Goal: Task Accomplishment & Management: Complete application form

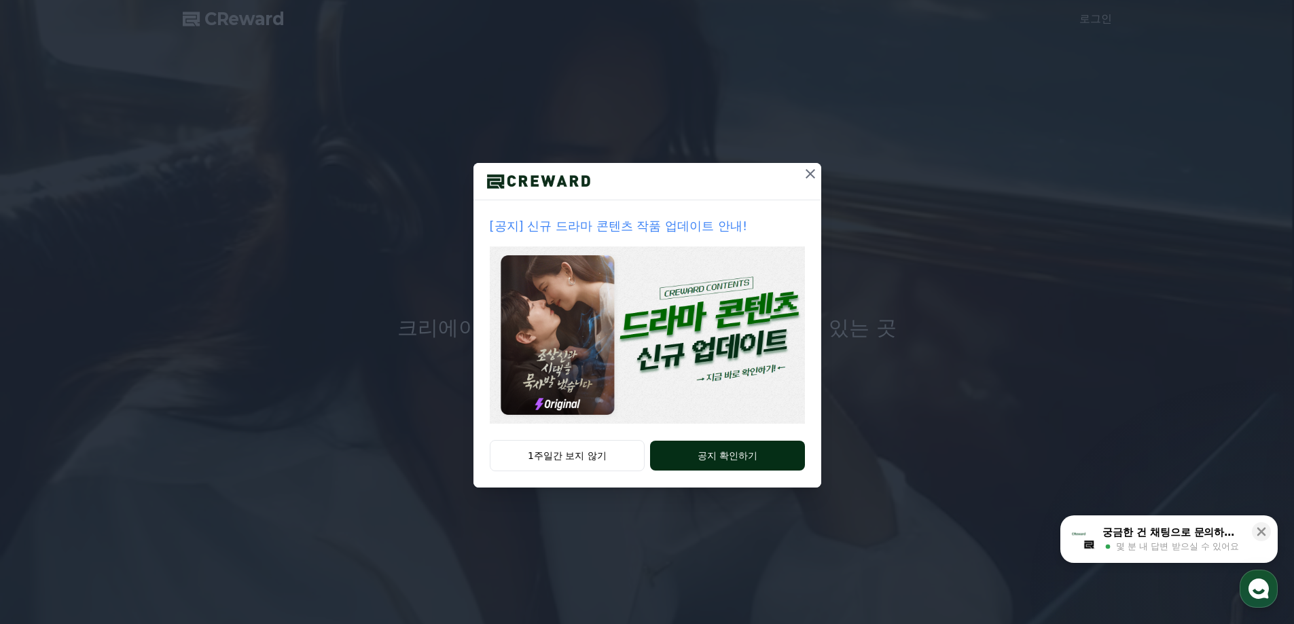
click at [717, 447] on button "공지 확인하기" at bounding box center [727, 456] width 154 height 30
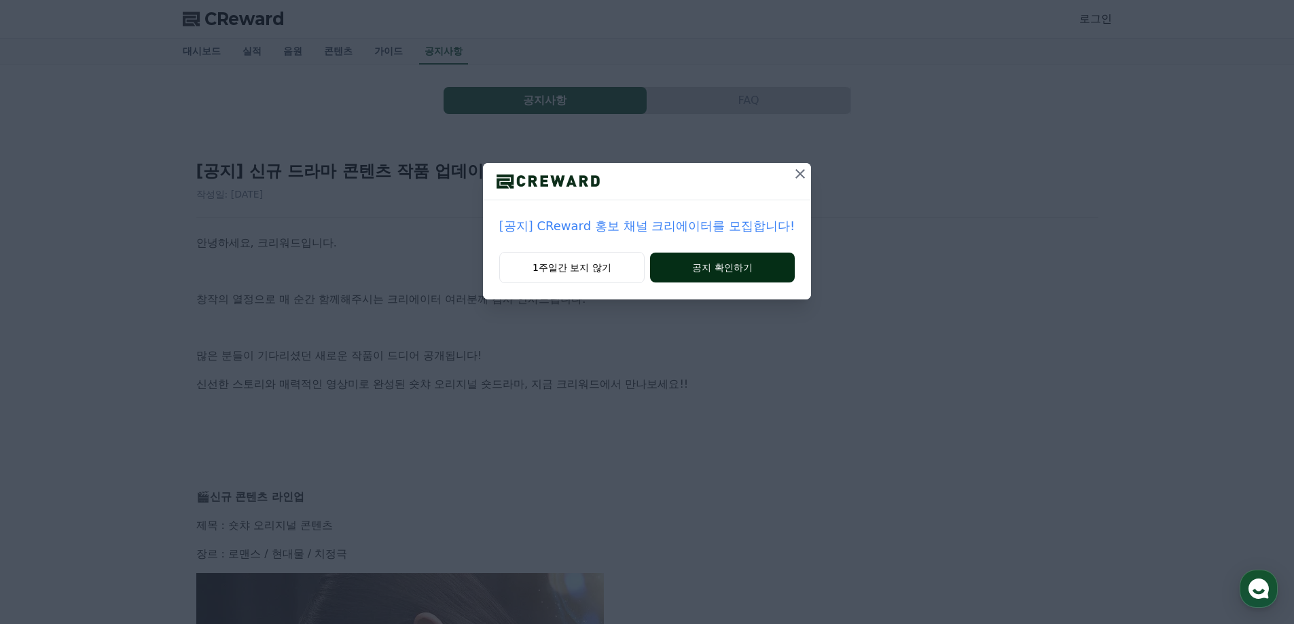
click at [693, 272] on button "공지 확인하기" at bounding box center [722, 268] width 145 height 30
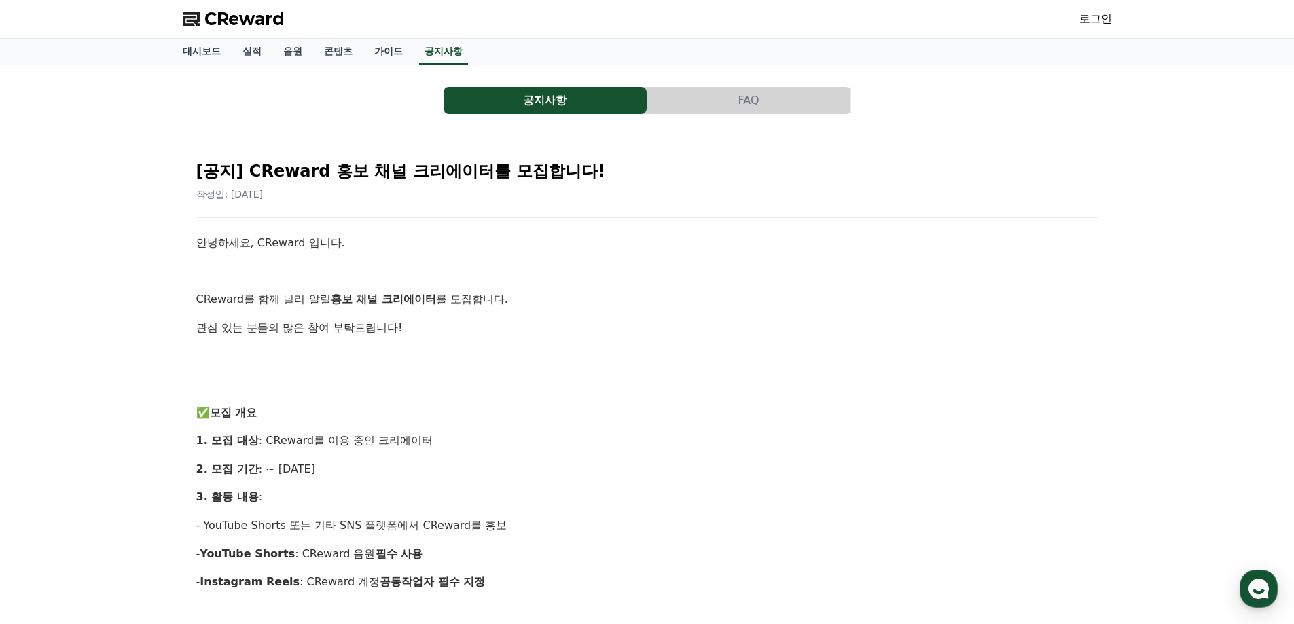
click at [1084, 18] on link "로그인" at bounding box center [1095, 19] width 33 height 16
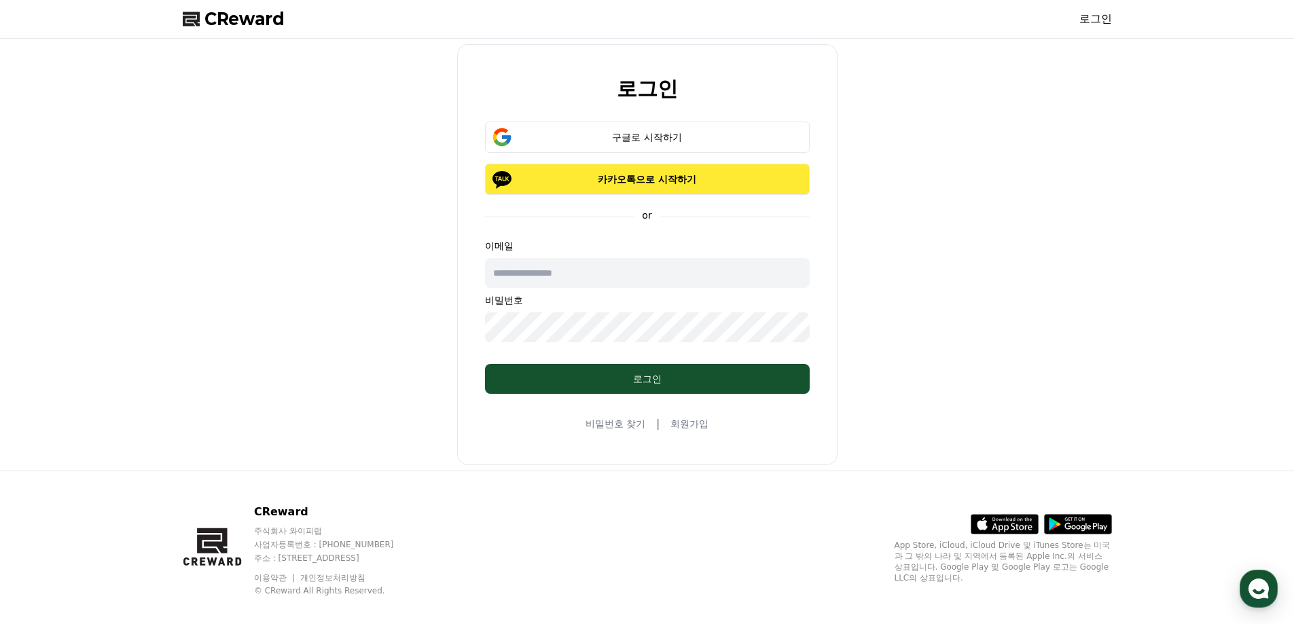
click at [604, 183] on p "카카오톡으로 시작하기" at bounding box center [647, 180] width 285 height 14
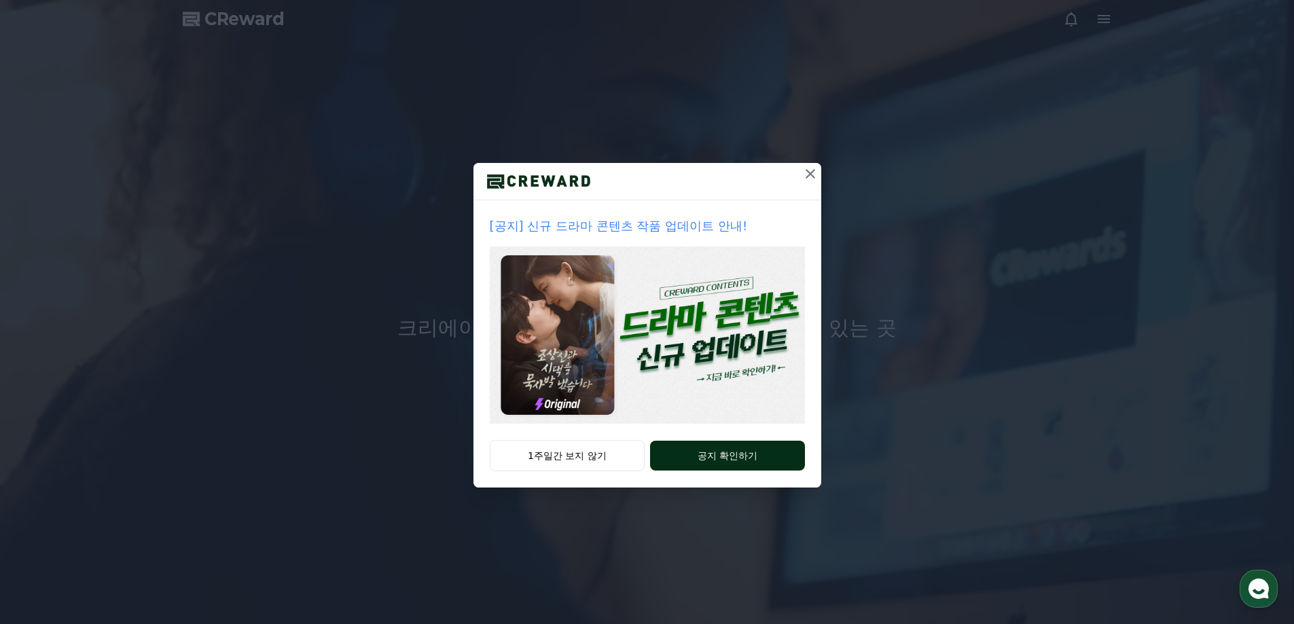
click at [749, 461] on button "공지 확인하기" at bounding box center [727, 456] width 154 height 30
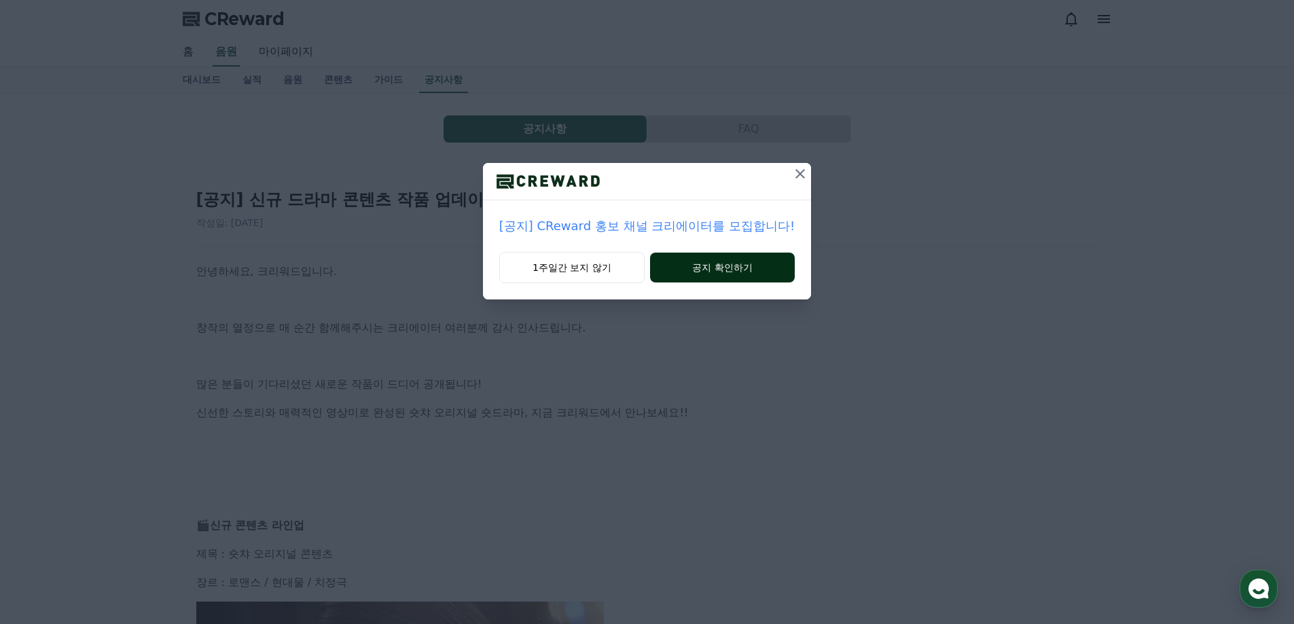
click at [721, 268] on button "공지 확인하기" at bounding box center [722, 268] width 145 height 30
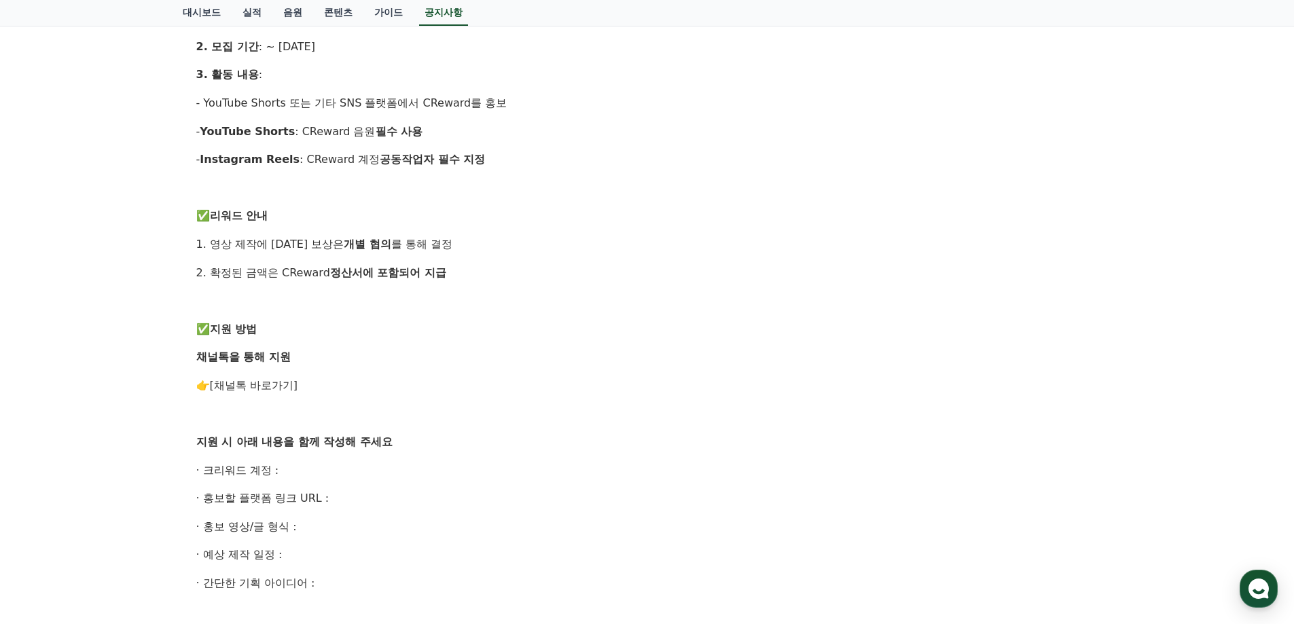
scroll to position [476, 0]
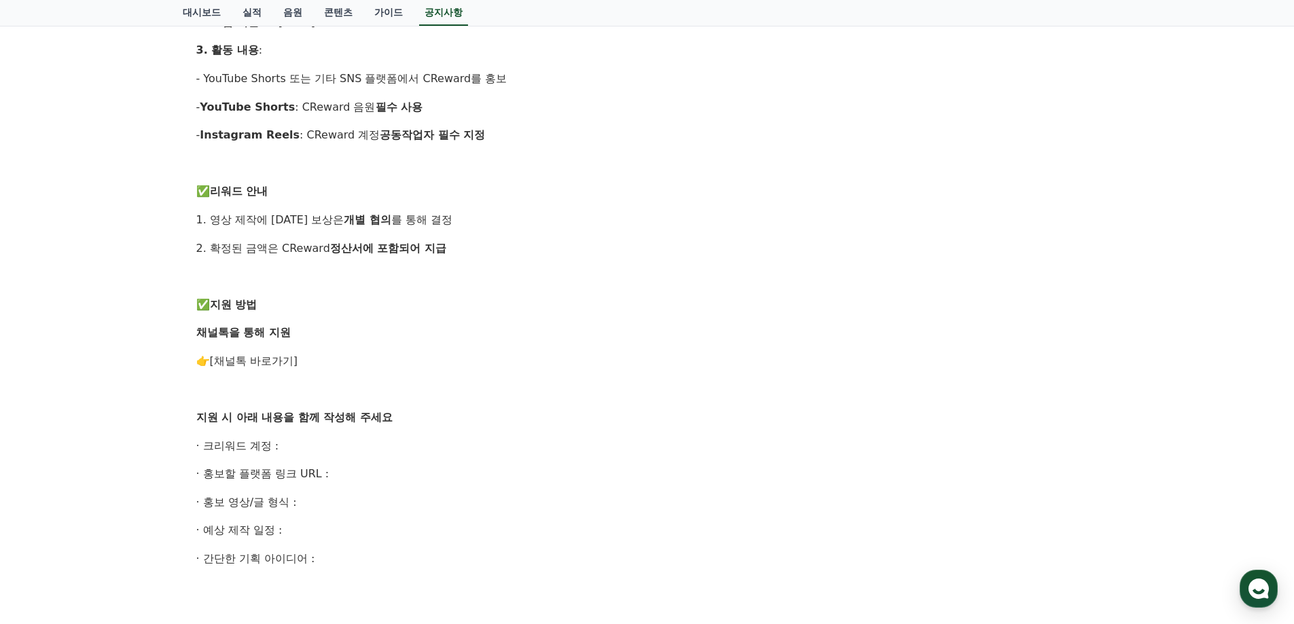
drag, startPoint x: 327, startPoint y: 554, endPoint x: 193, endPoint y: 448, distance: 171.2
click at [194, 448] on div "[공지] CReward 홍보 채널 크리에이터를 모집합니다! 작성일: [DATE] 안녕하세요, CReward 입니다. CReward를 함께 널리…" at bounding box center [648, 240] width 908 height 1081
copy div "· 크리워드 계정 : · 홍보할 플랫폼 링크 URL : · 홍보 영상/글 형식 : · 예상 제작 일정 : · 간단한 기획 아이디어 :"
click at [253, 364] on link "[채널톡 바로가기]" at bounding box center [254, 361] width 88 height 13
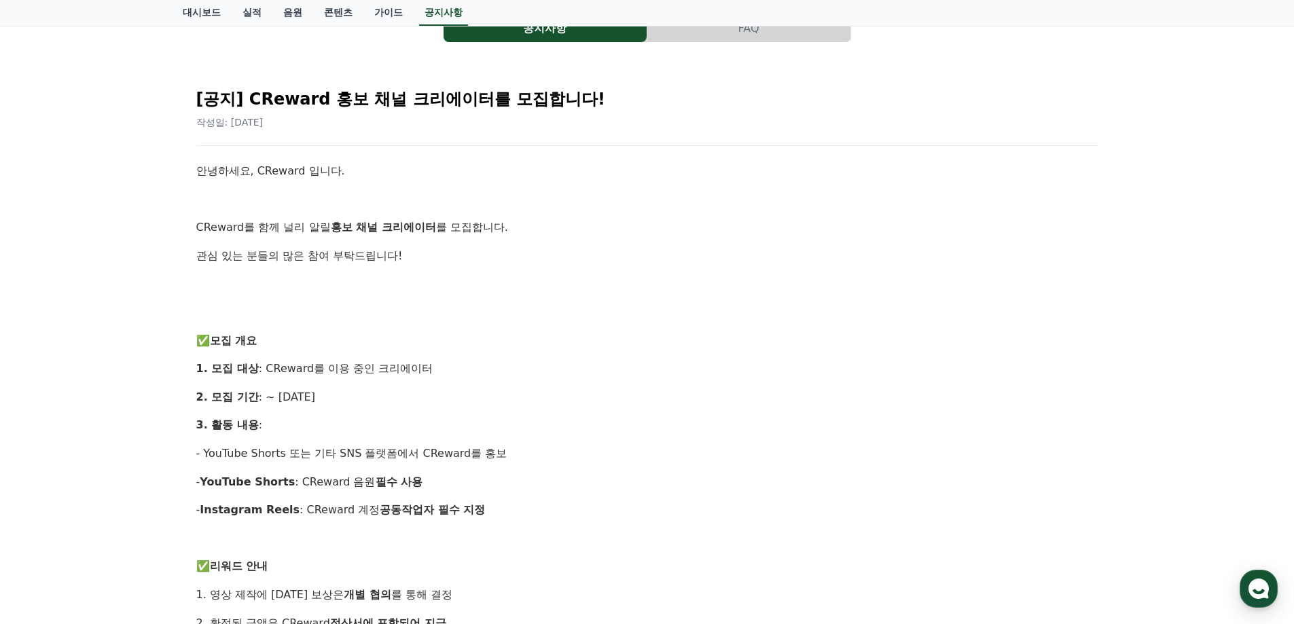
scroll to position [0, 0]
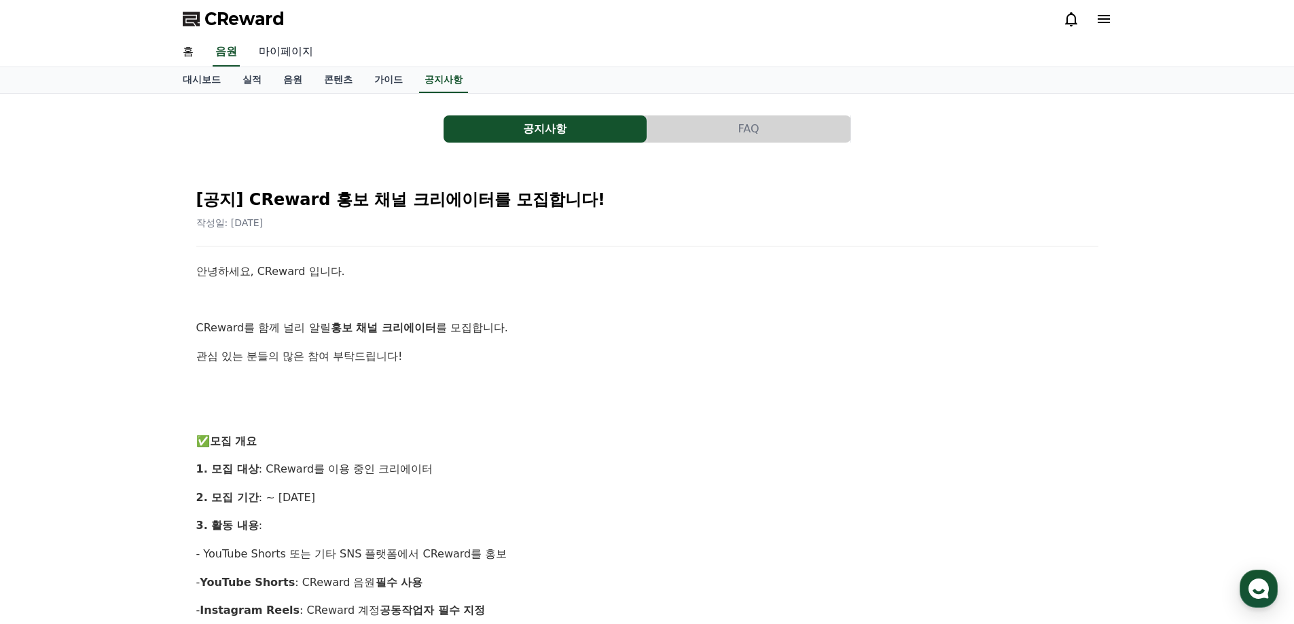
click at [289, 41] on link "마이페이지" at bounding box center [286, 52] width 76 height 29
select select "**********"
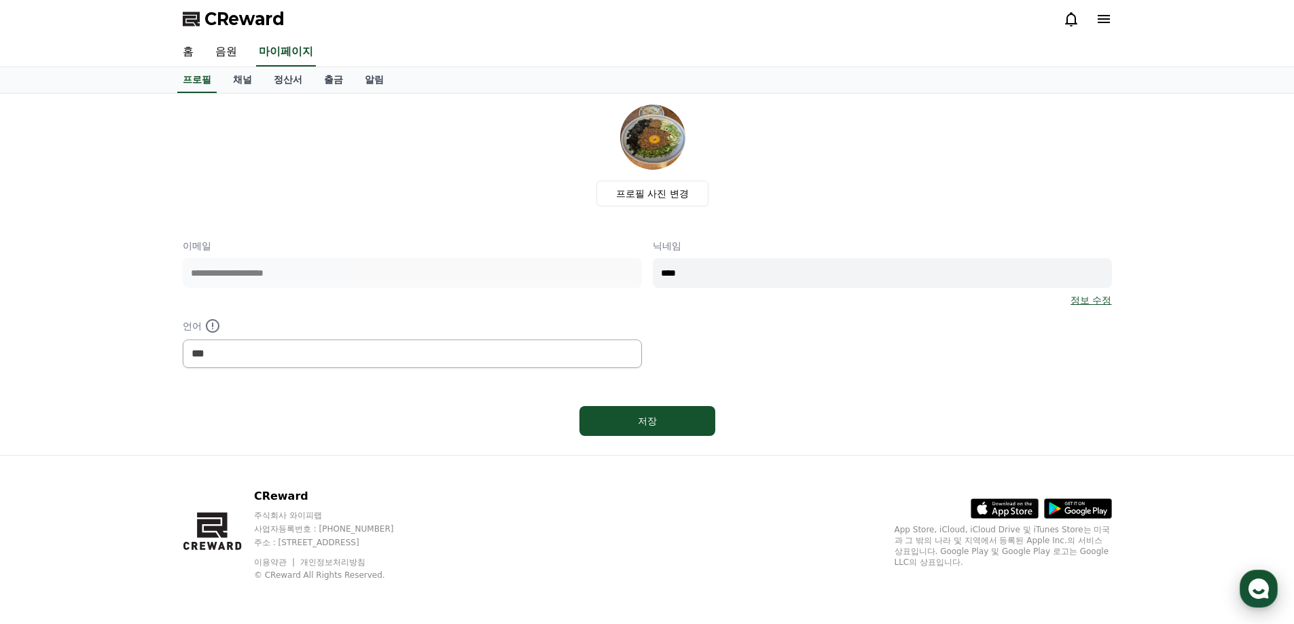
drag, startPoint x: 1251, startPoint y: 584, endPoint x: 969, endPoint y: 511, distance: 291.1
click at [1249, 584] on icon "button" at bounding box center [1259, 589] width 24 height 24
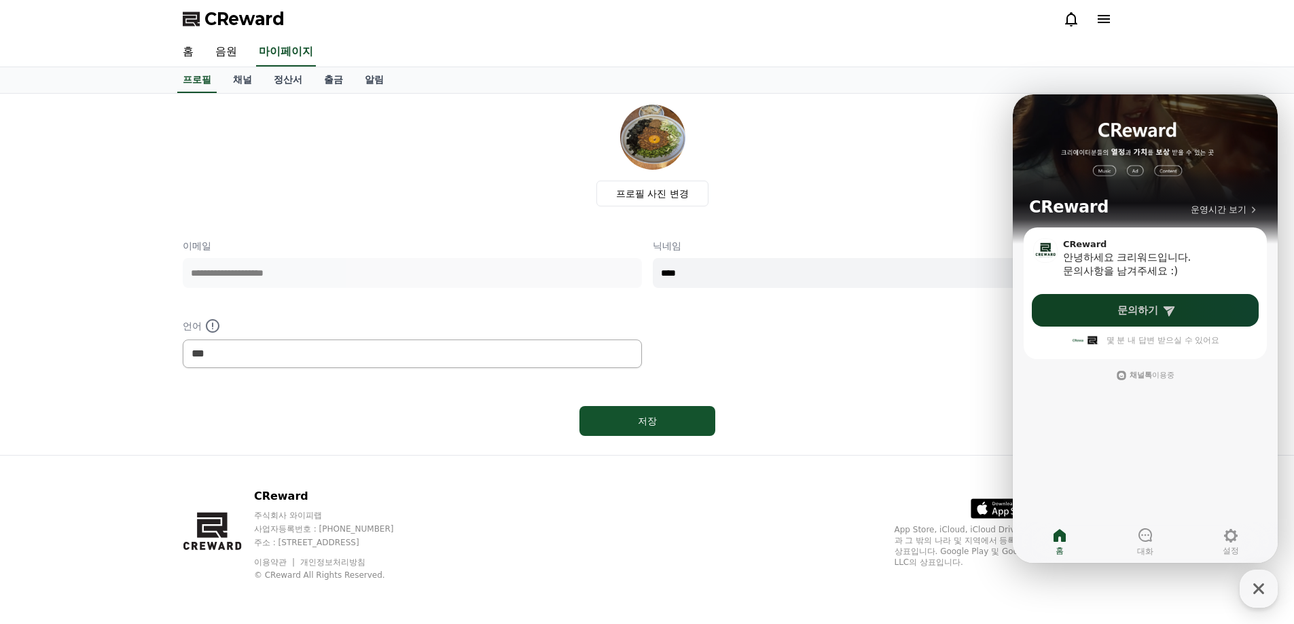
click at [1109, 315] on link "문의하기" at bounding box center [1145, 310] width 227 height 33
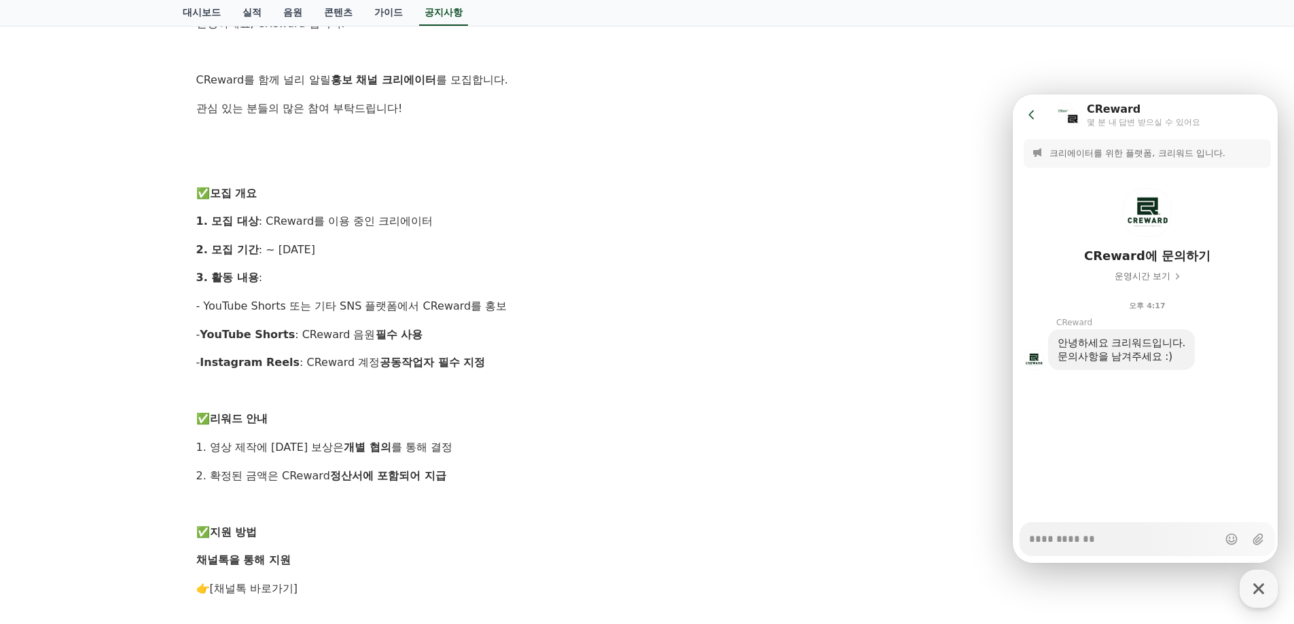
scroll to position [272, 0]
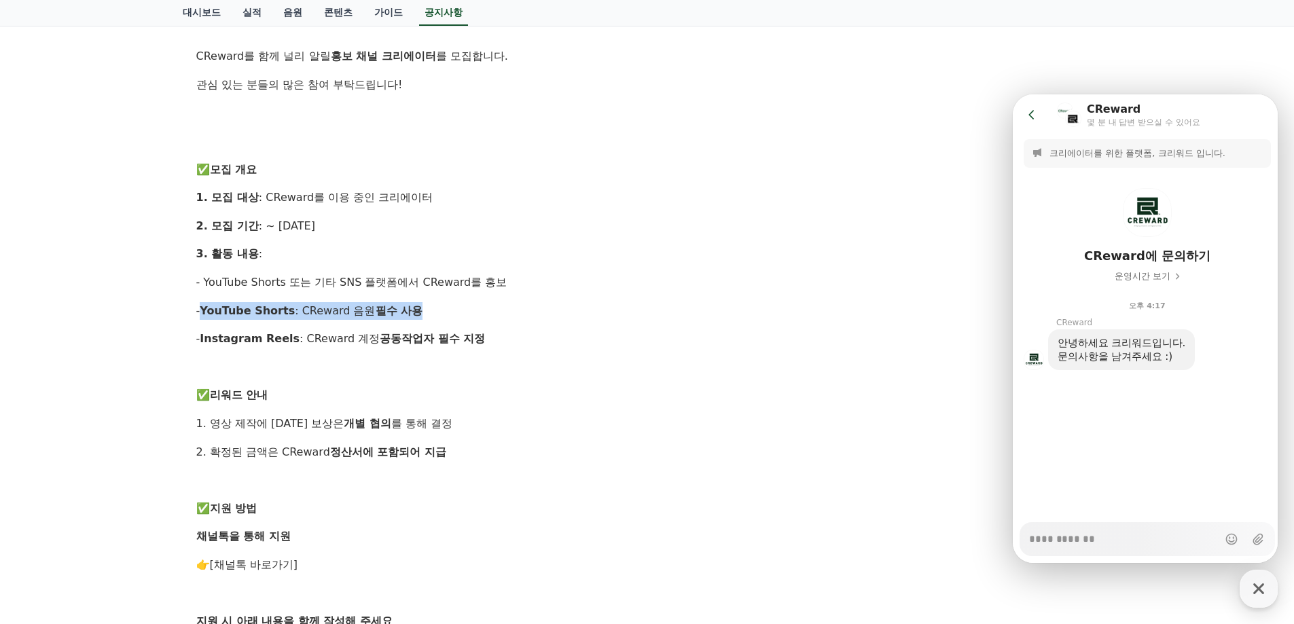
drag, startPoint x: 417, startPoint y: 314, endPoint x: 207, endPoint y: 311, distance: 210.6
click at [207, 311] on p "- YouTube Shorts : CReward 음원 필수 사용" at bounding box center [647, 311] width 902 height 18
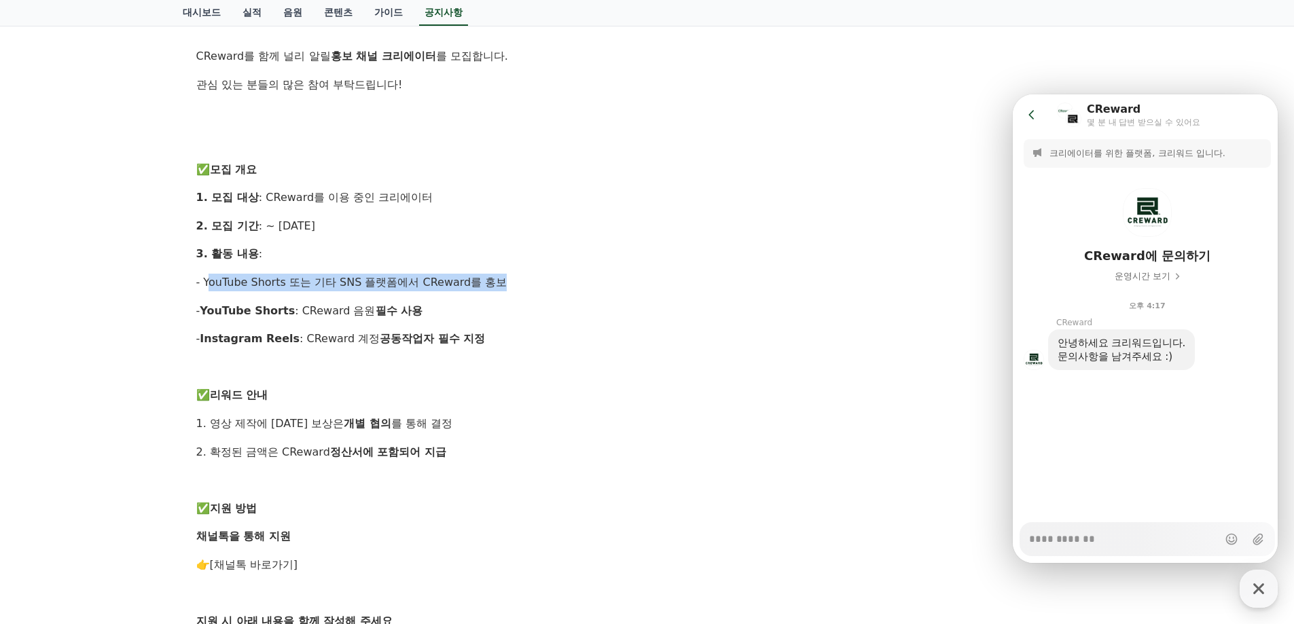
drag, startPoint x: 208, startPoint y: 281, endPoint x: 505, endPoint y: 275, distance: 296.9
click at [505, 275] on p "- YouTube Shorts 또는 기타 SNS 플랫폼에서 CReward를 홍보" at bounding box center [647, 283] width 902 height 18
type textarea "*"
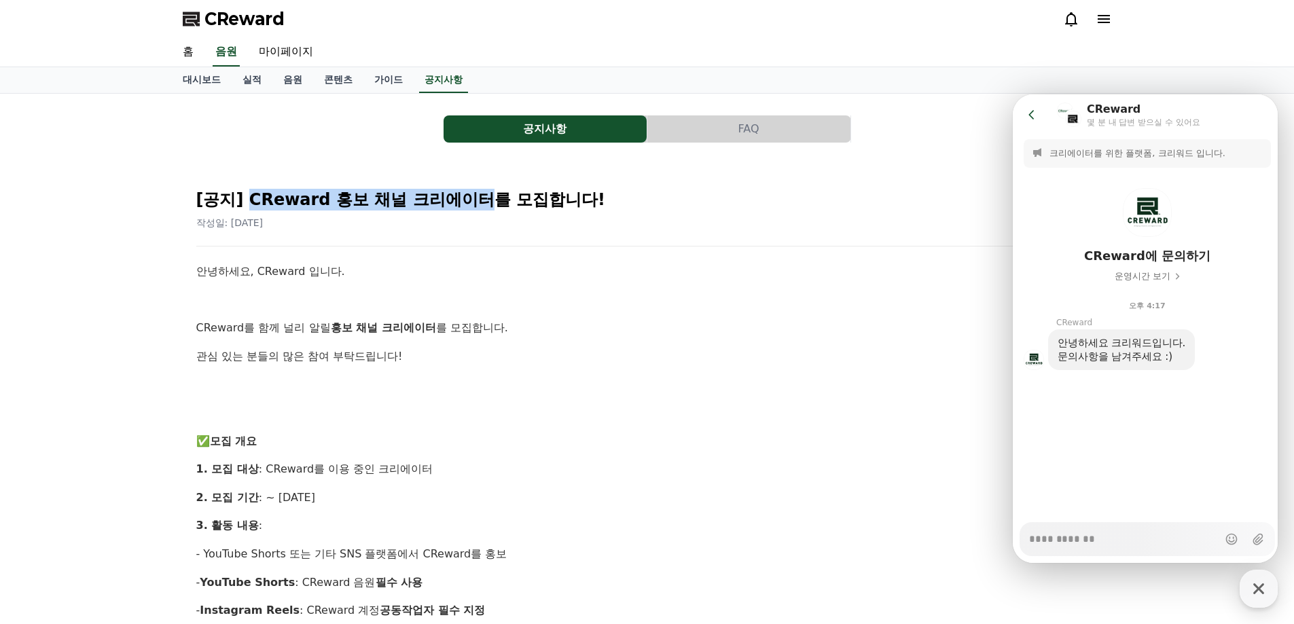
drag, startPoint x: 245, startPoint y: 202, endPoint x: 478, endPoint y: 191, distance: 233.3
click at [478, 191] on h2 "[공지] CReward 홍보 채널 크리에이터를 모집합니다!" at bounding box center [647, 200] width 902 height 22
copy h2 "CReward 홍보 채널 크리에이터"
click at [211, 84] on link "대시보드" at bounding box center [202, 80] width 60 height 26
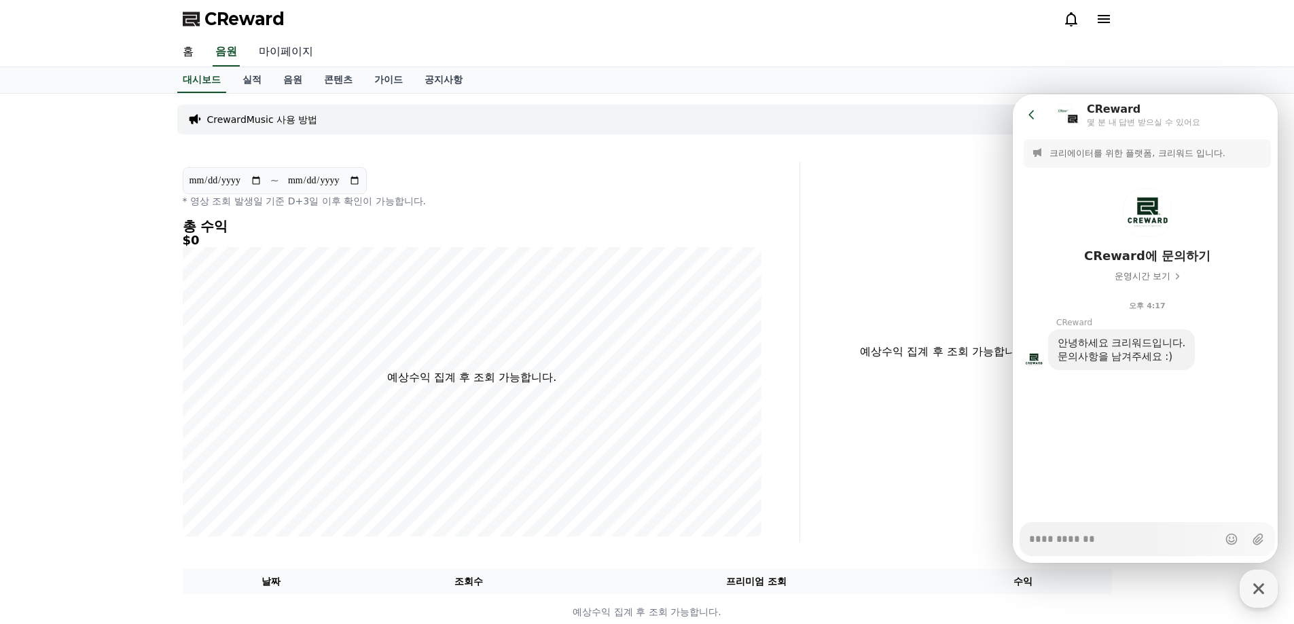
click at [304, 57] on link "마이페이지" at bounding box center [286, 52] width 76 height 29
select select "**********"
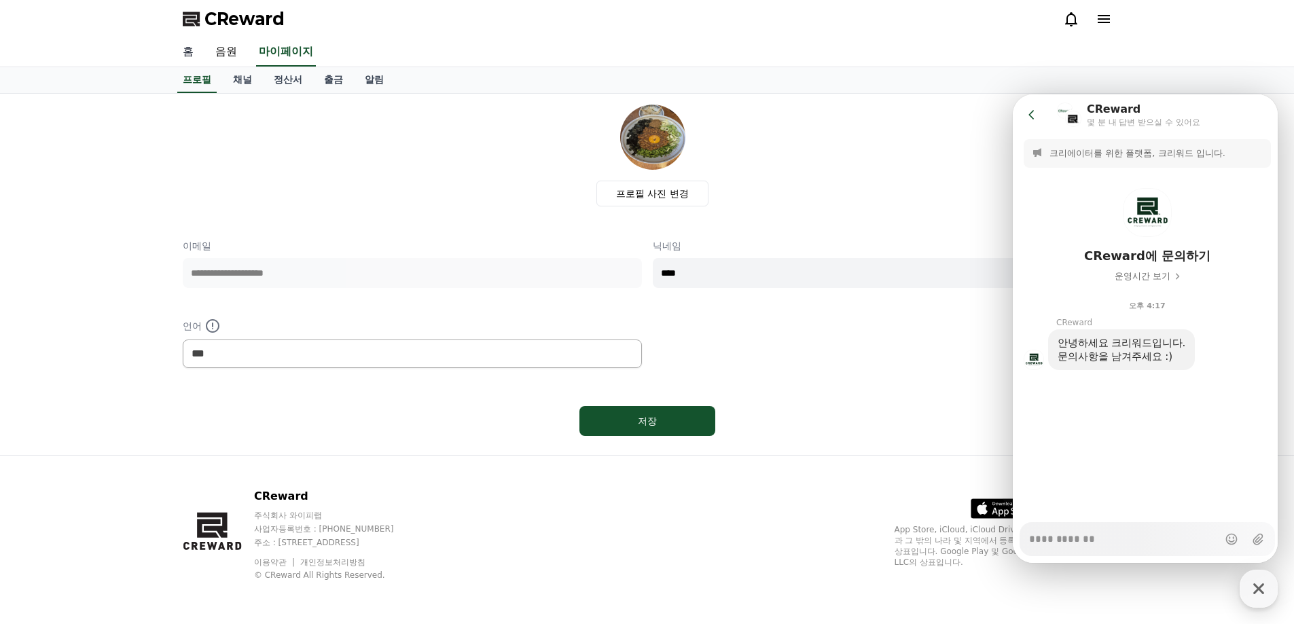
click at [188, 52] on link "홈" at bounding box center [188, 52] width 33 height 29
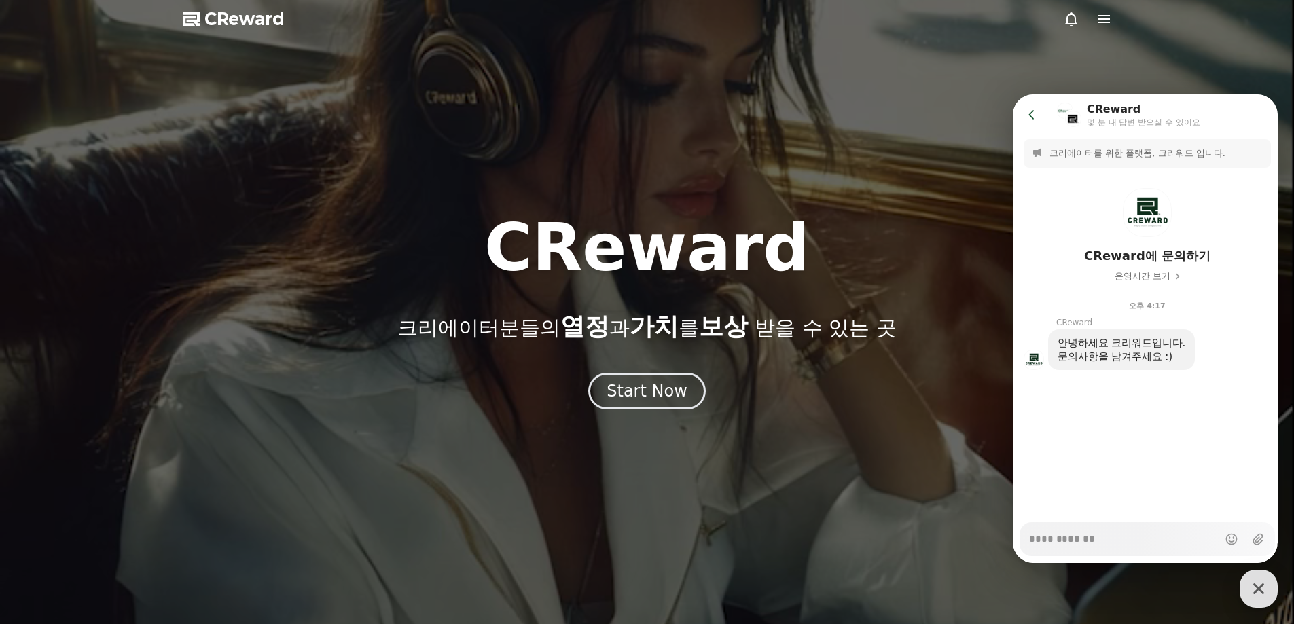
type textarea "*"
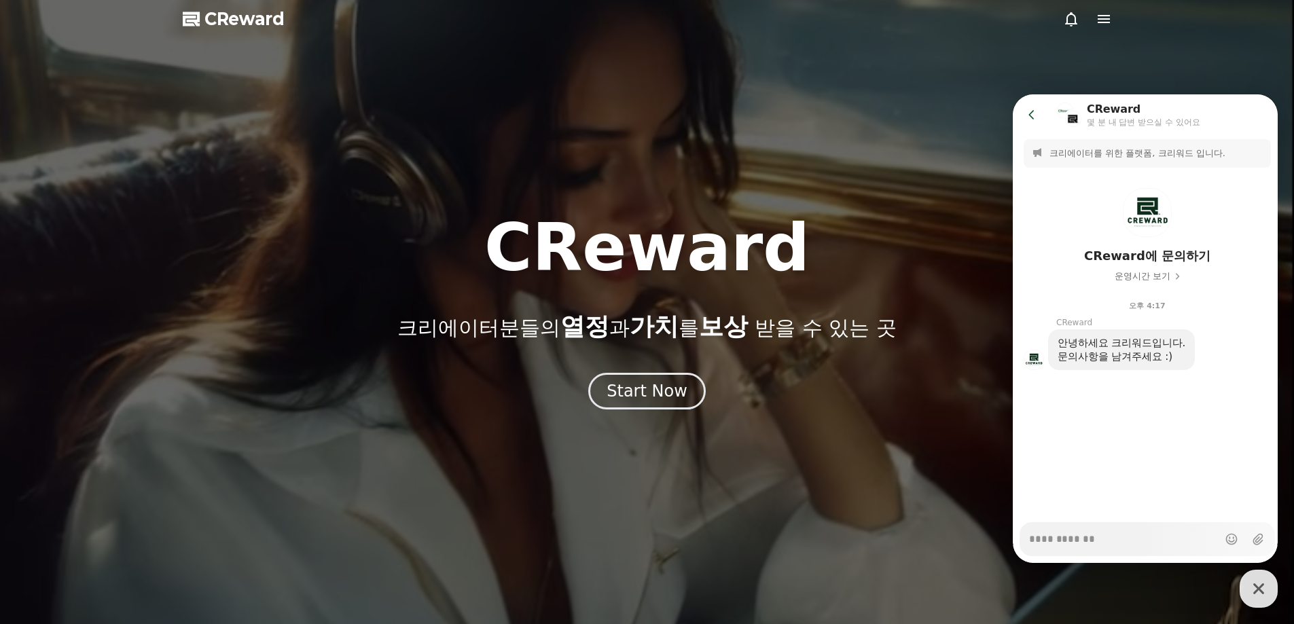
click at [831, 122] on div at bounding box center [647, 312] width 1294 height 624
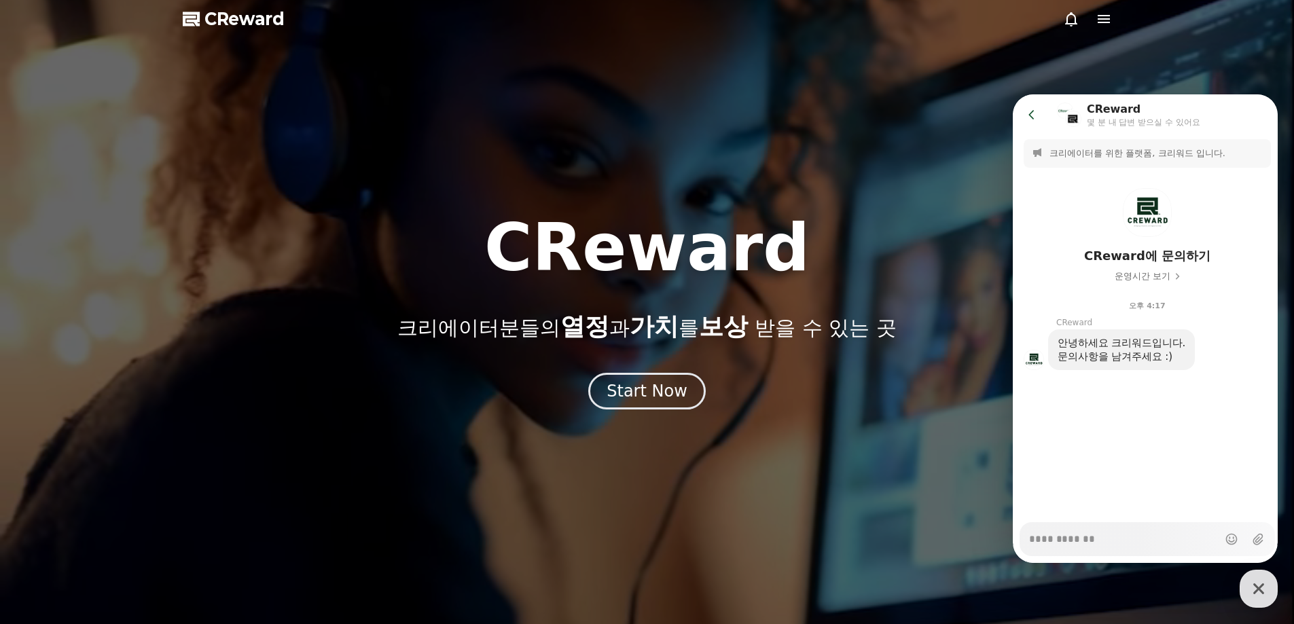
click at [1098, 23] on icon at bounding box center [1104, 19] width 12 height 8
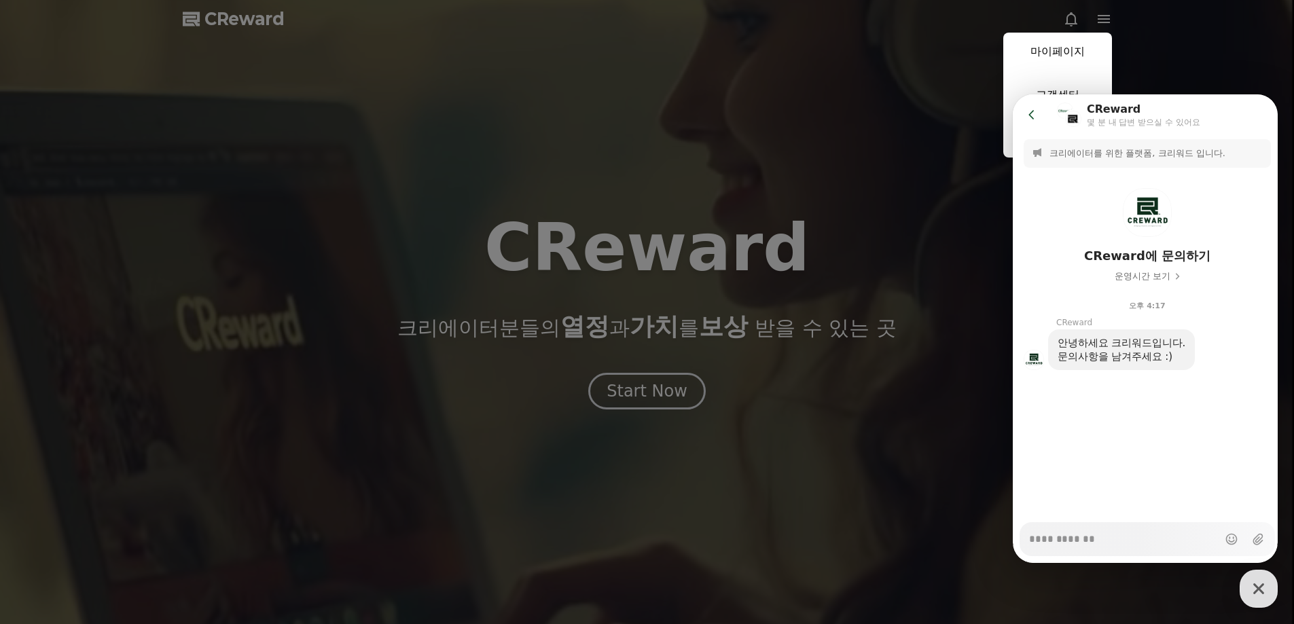
click at [684, 365] on button "close" at bounding box center [647, 312] width 1294 height 624
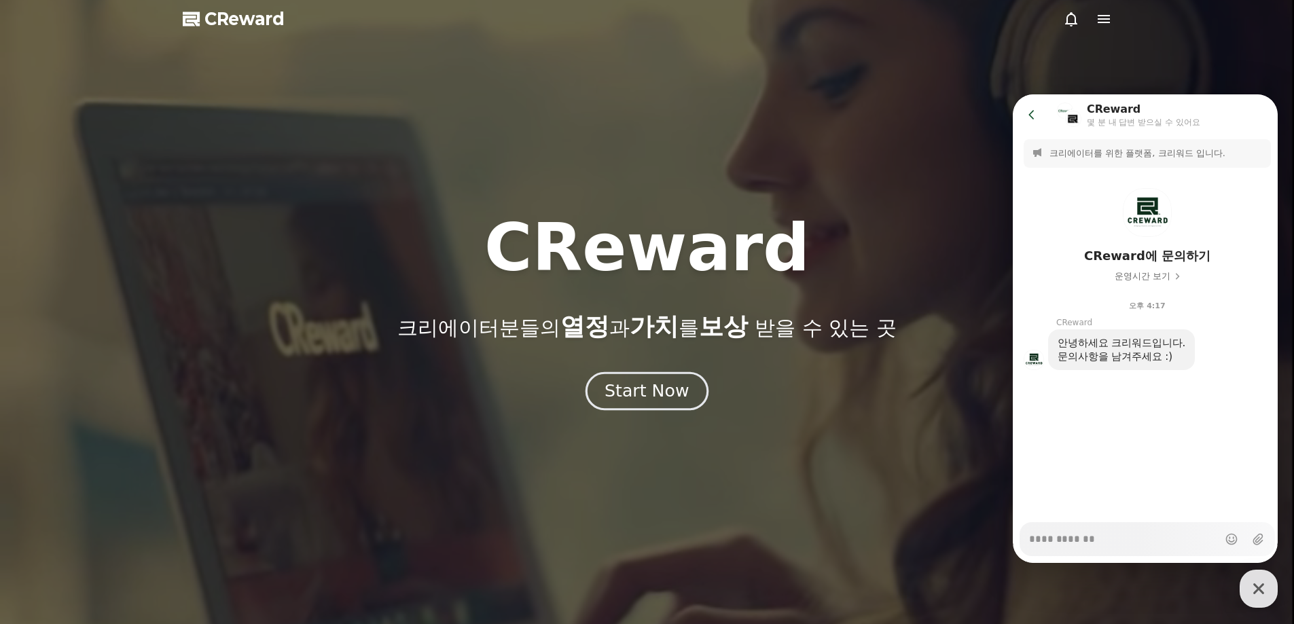
click at [672, 395] on div "Start Now" at bounding box center [647, 391] width 84 height 23
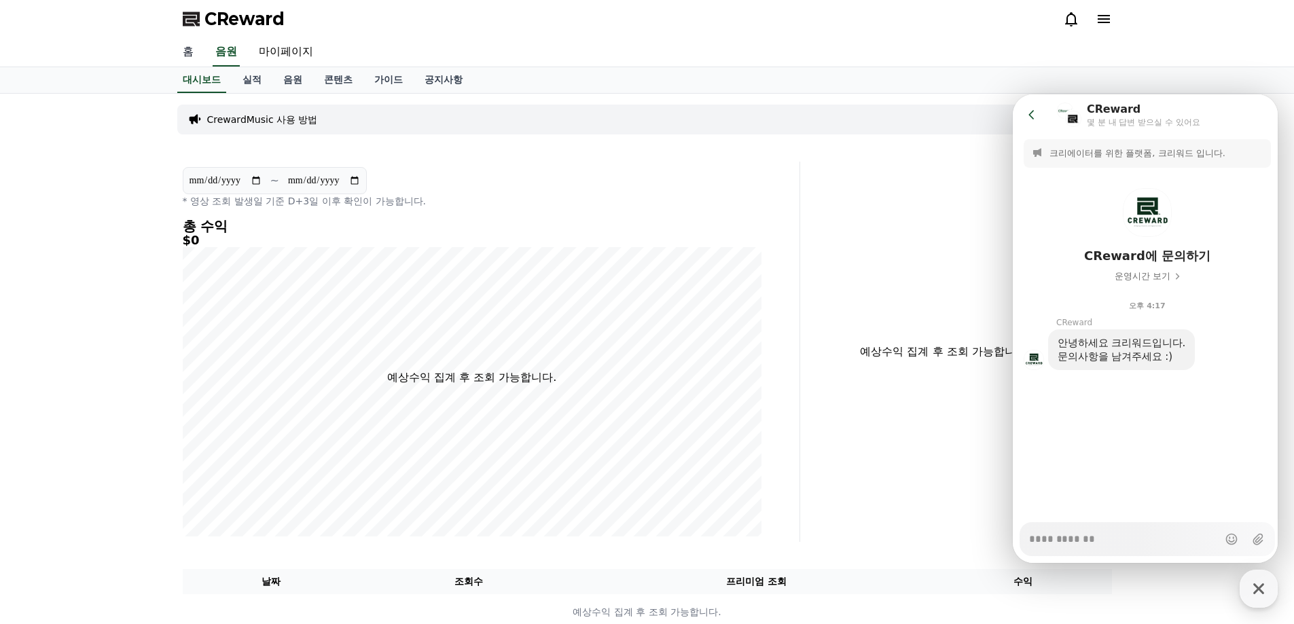
click at [193, 54] on link "홈" at bounding box center [188, 52] width 33 height 29
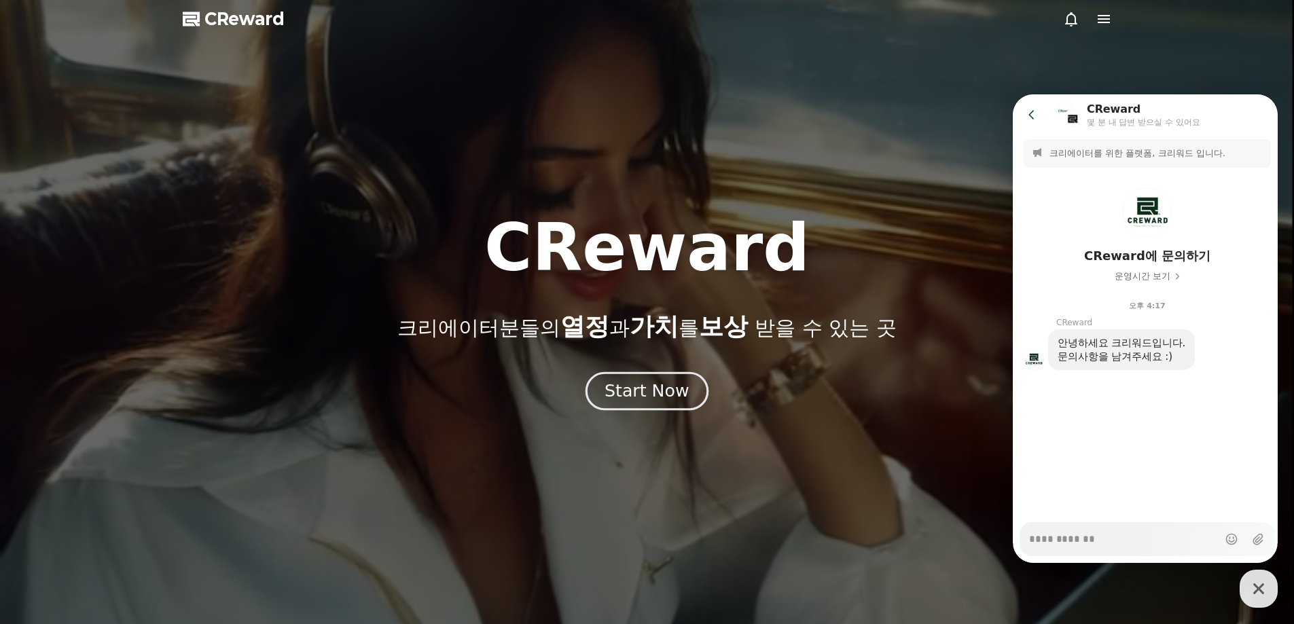
click at [679, 388] on div "Start Now" at bounding box center [647, 391] width 84 height 23
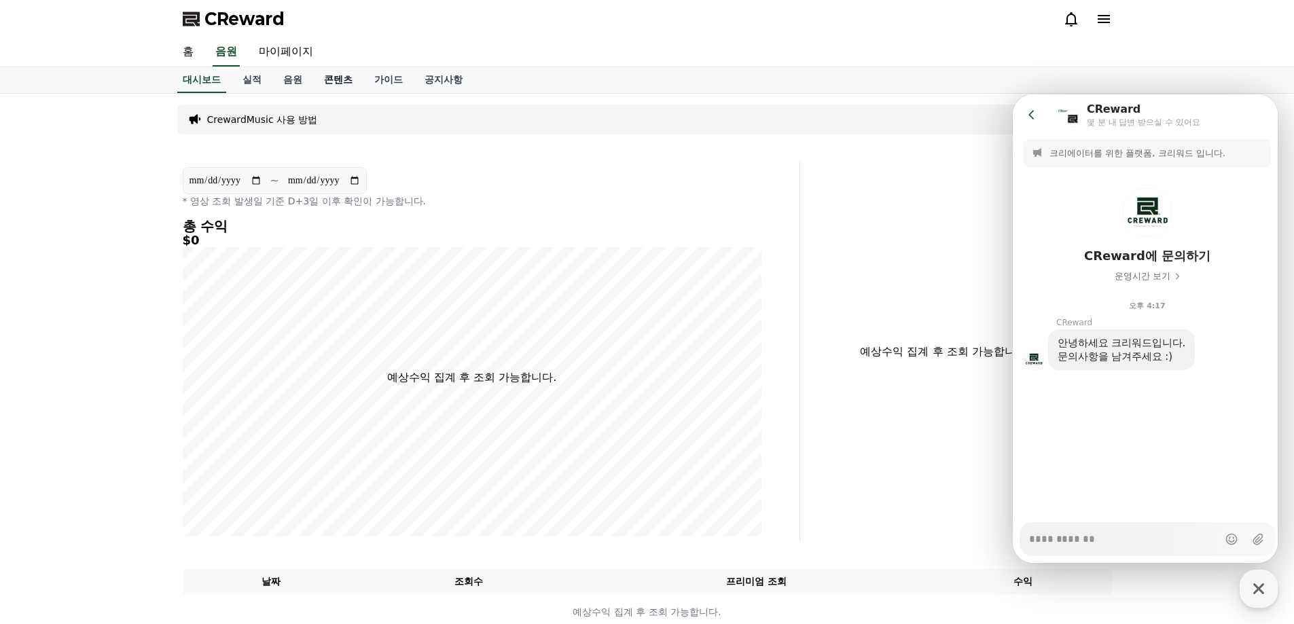
click at [322, 78] on link "콘텐츠" at bounding box center [338, 80] width 50 height 26
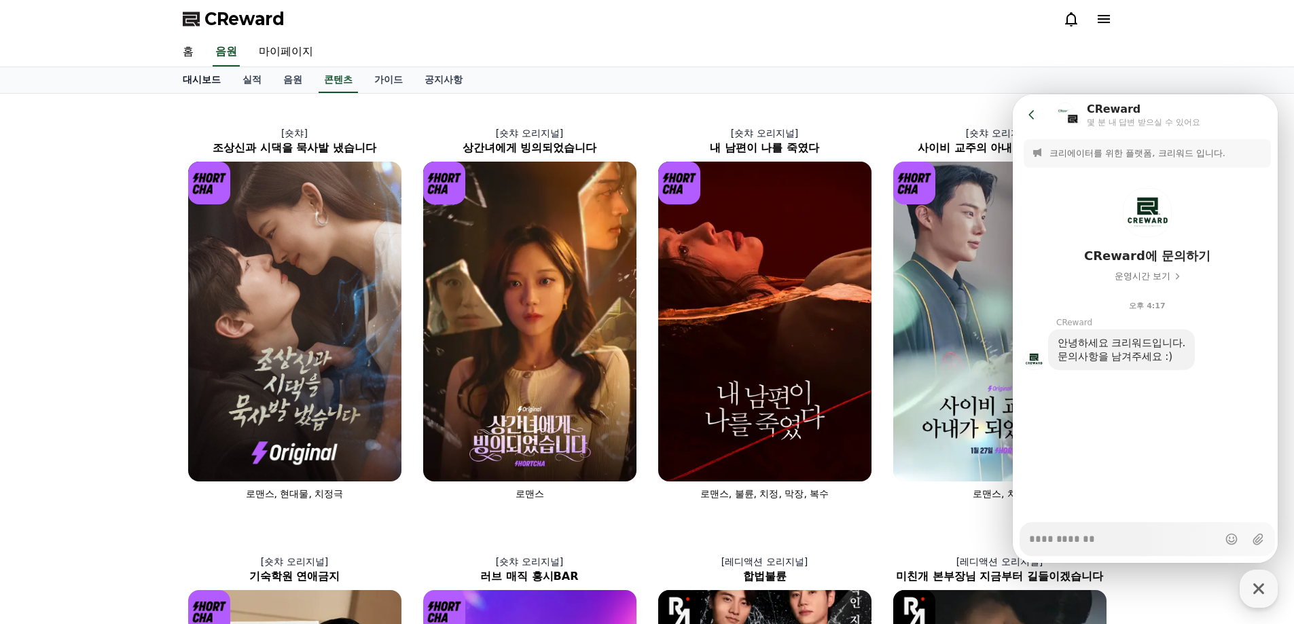
click at [204, 73] on link "대시보드" at bounding box center [202, 80] width 60 height 26
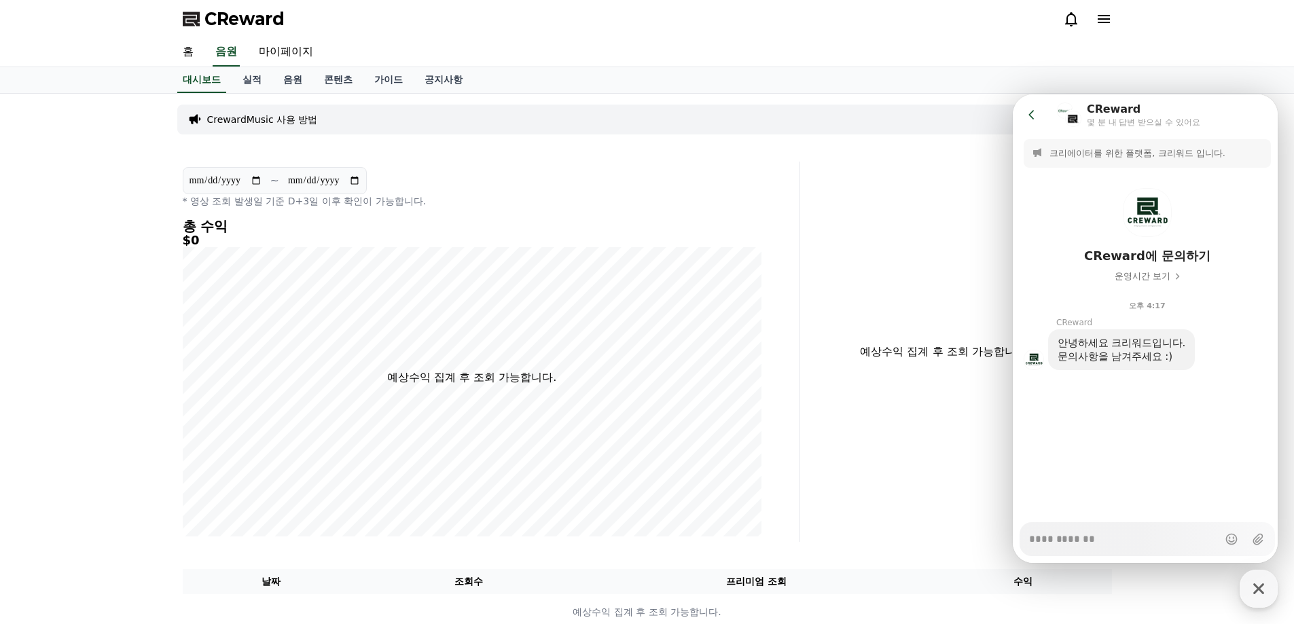
click at [263, 134] on div "CrewardMusic 사용 방법" at bounding box center [647, 120] width 940 height 30
click at [265, 120] on p "CrewardMusic 사용 방법" at bounding box center [262, 120] width 111 height 14
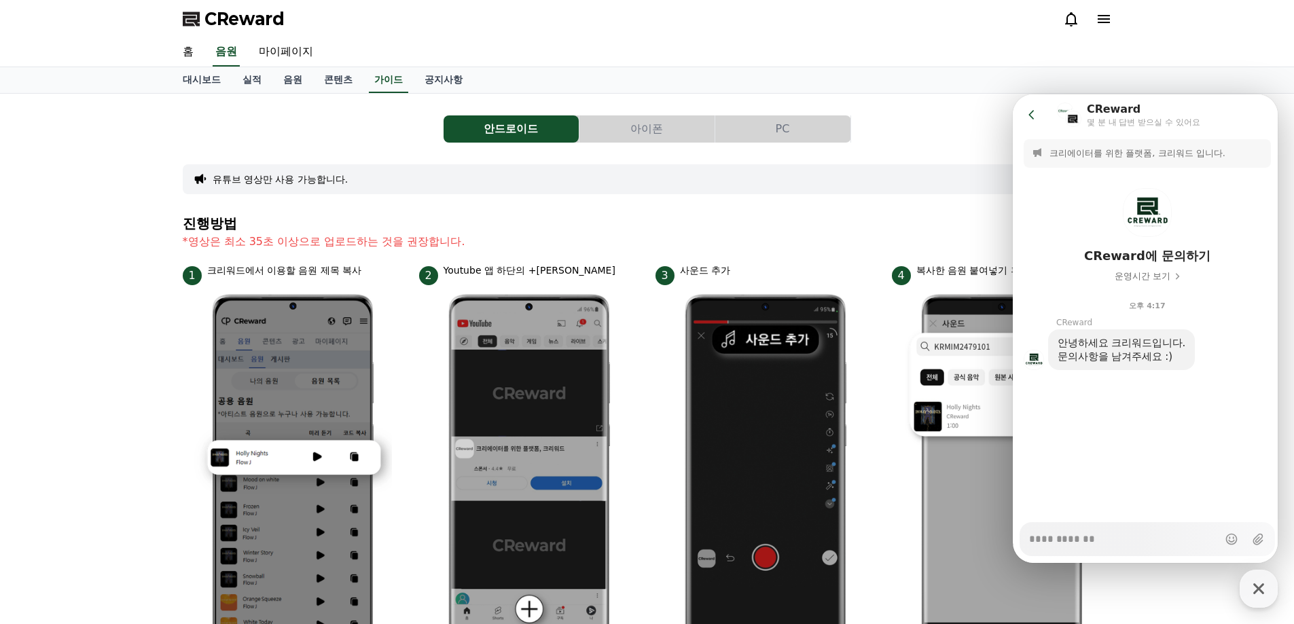
click at [791, 138] on button "PC" at bounding box center [782, 128] width 135 height 27
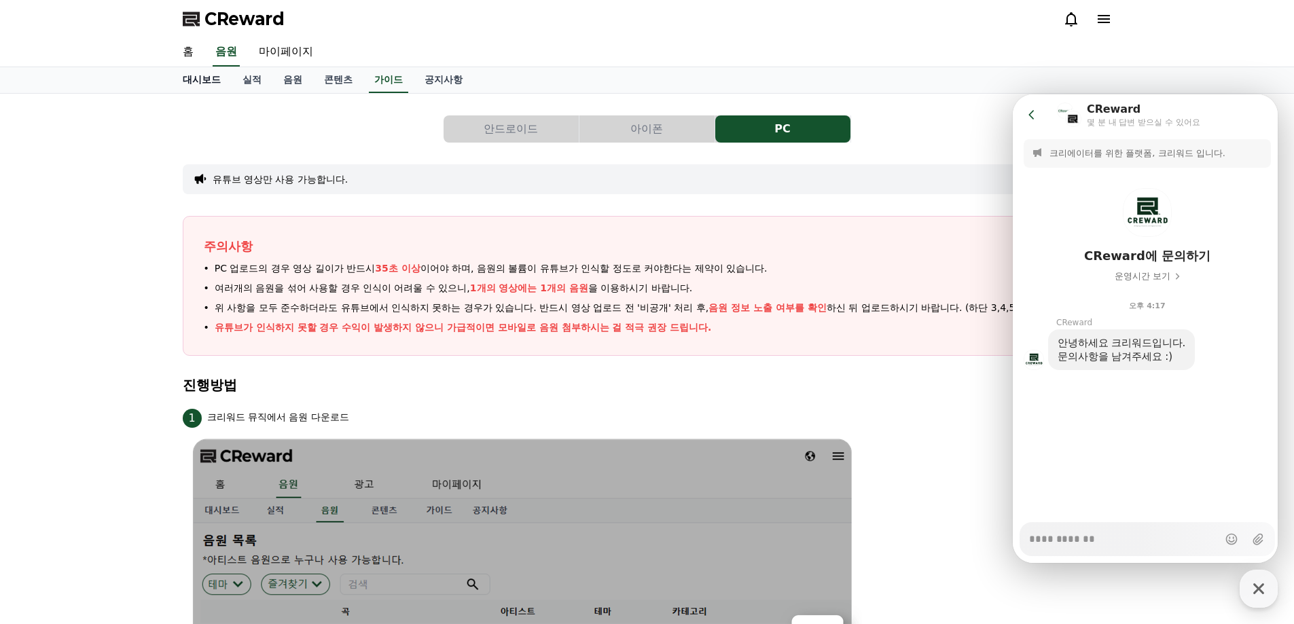
click at [187, 79] on link "대시보드" at bounding box center [202, 80] width 60 height 26
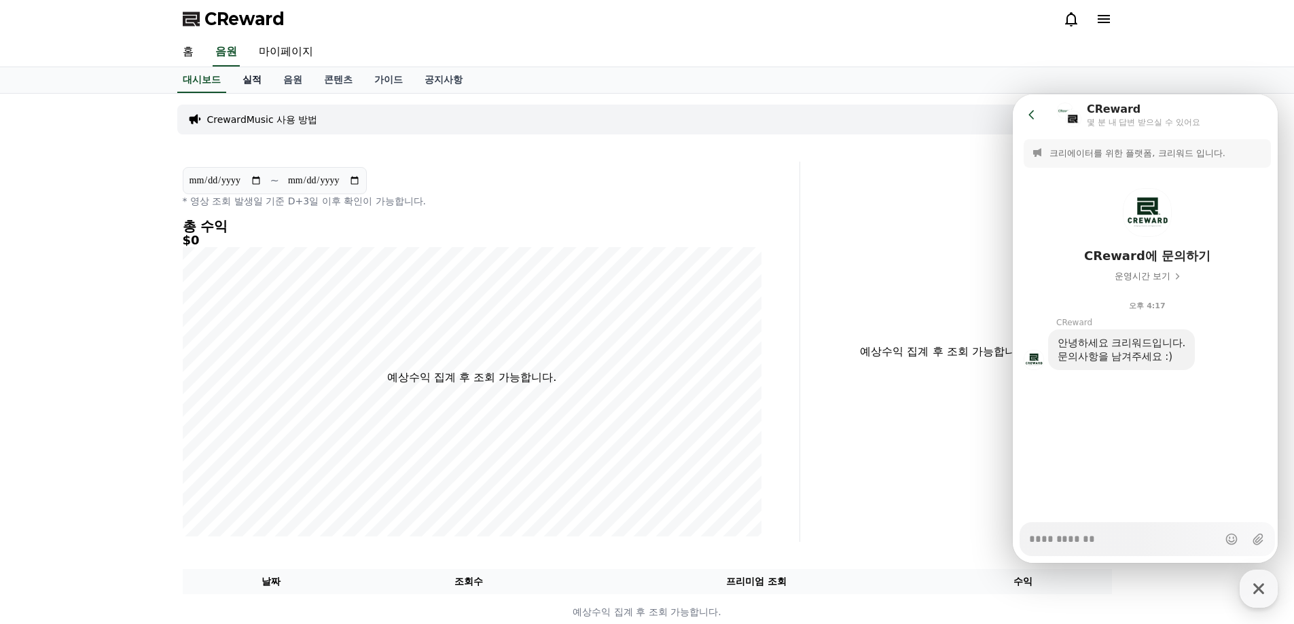
click at [251, 84] on link "실적" at bounding box center [252, 80] width 41 height 26
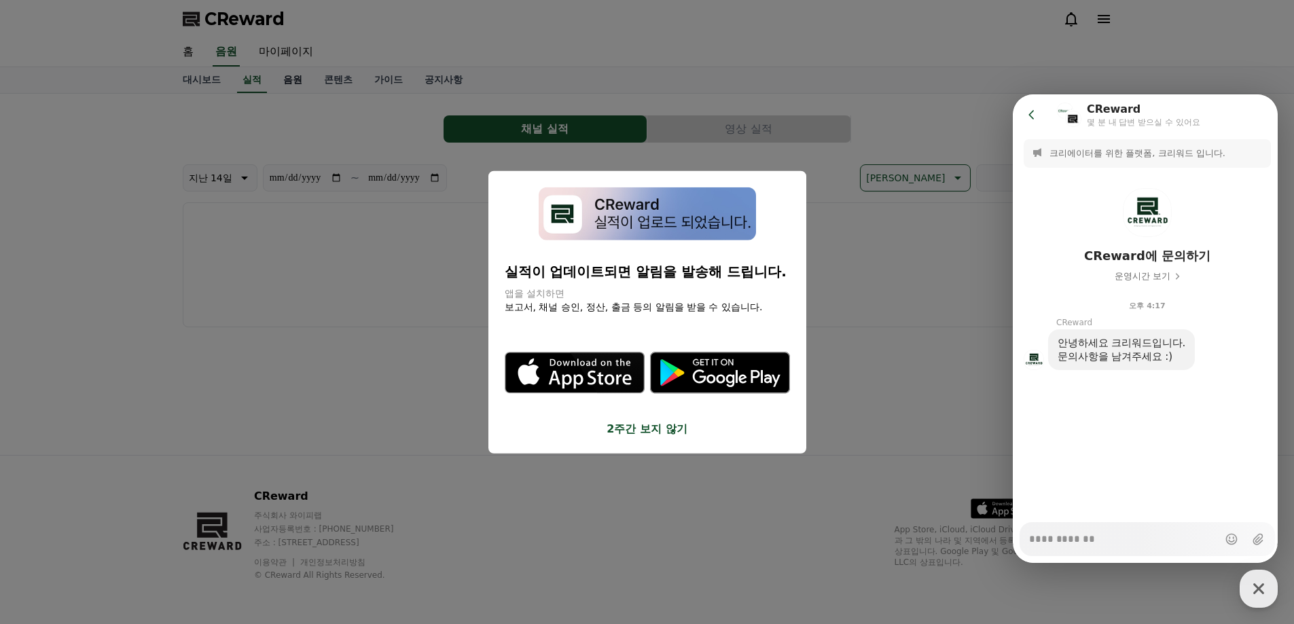
click at [298, 79] on button "close modal" at bounding box center [647, 312] width 1294 height 624
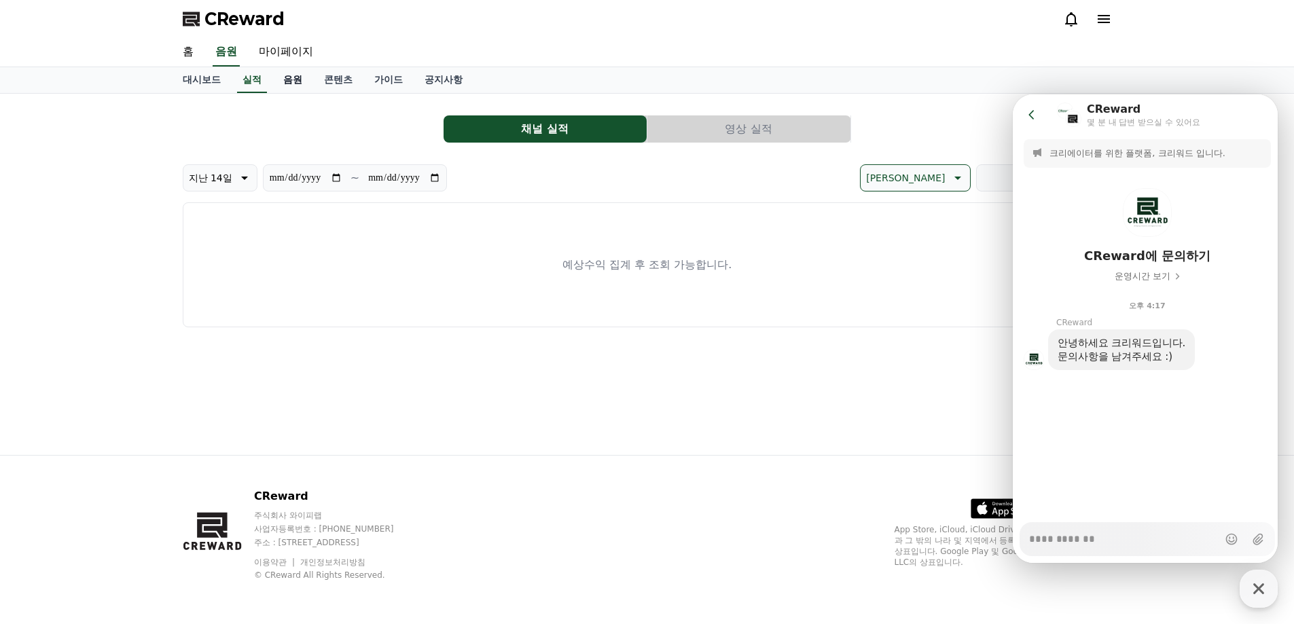
click at [306, 79] on link "음원" at bounding box center [292, 80] width 41 height 26
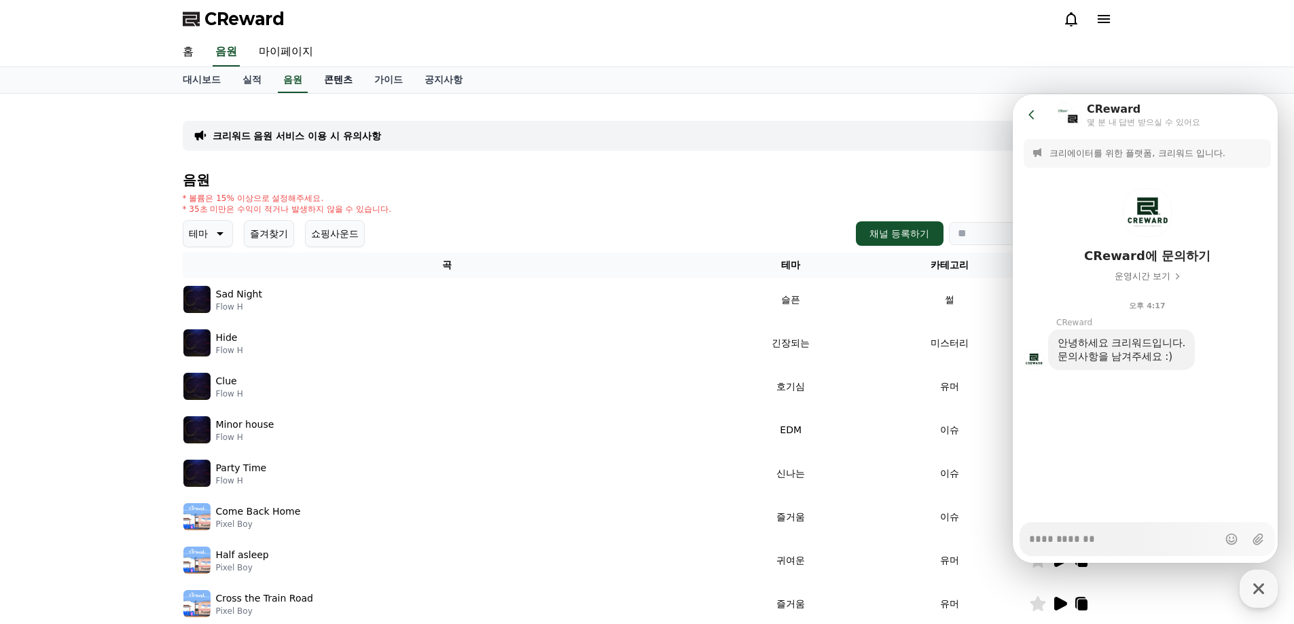
click at [329, 88] on link "콘텐츠" at bounding box center [338, 80] width 50 height 26
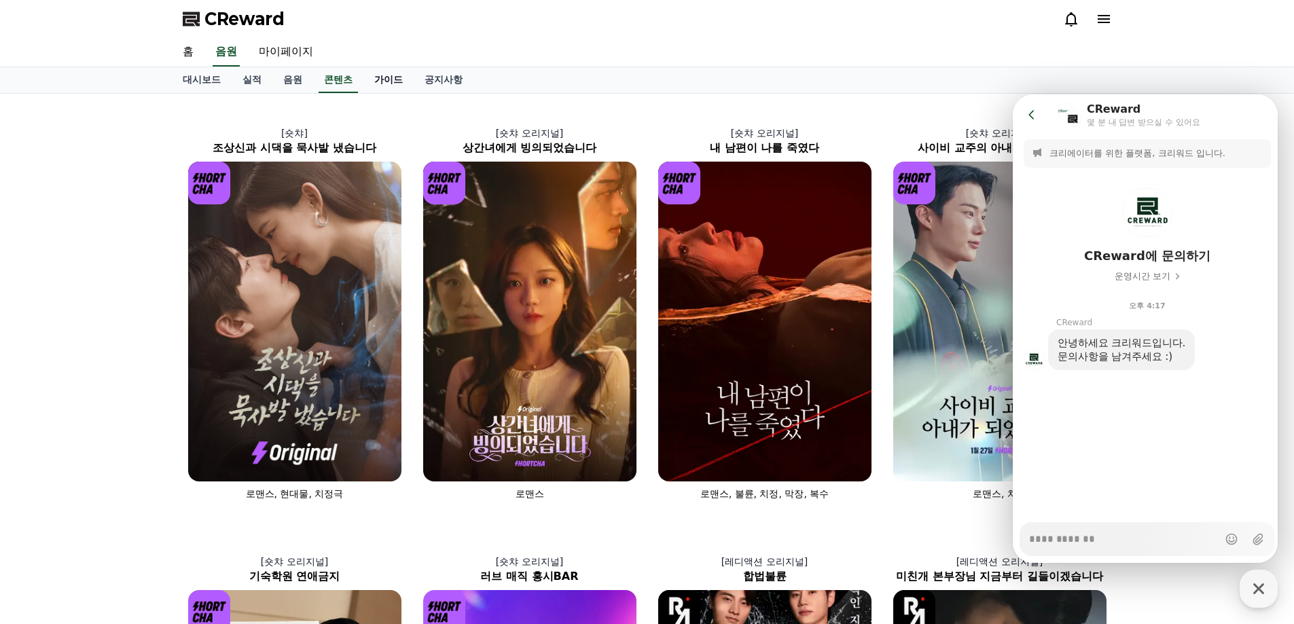
click at [392, 80] on link "가이드" at bounding box center [388, 80] width 50 height 26
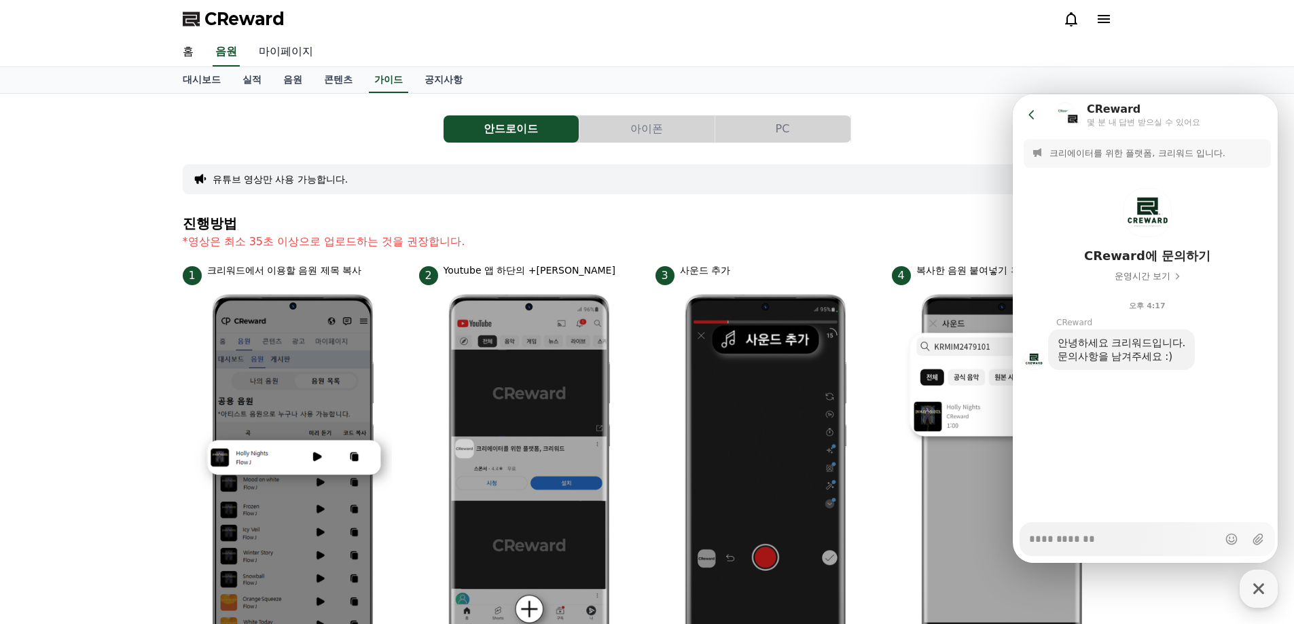
click at [274, 58] on link "마이페이지" at bounding box center [286, 52] width 76 height 29
select select "**********"
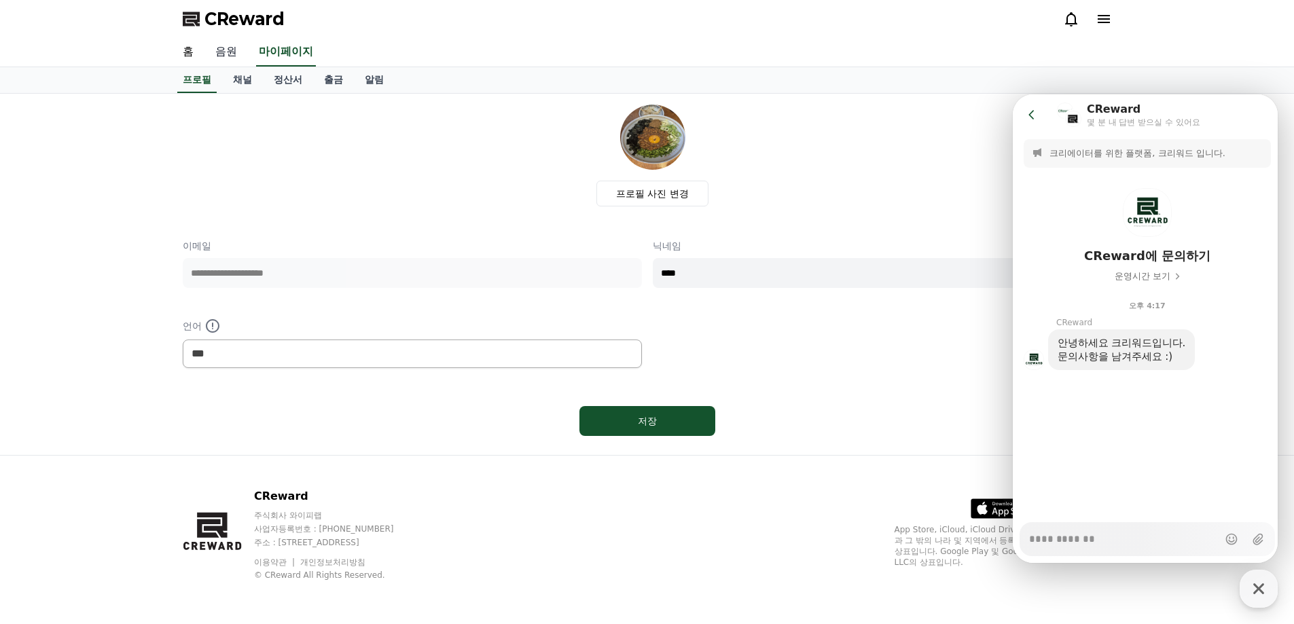
click at [208, 51] on link "음원" at bounding box center [225, 52] width 43 height 29
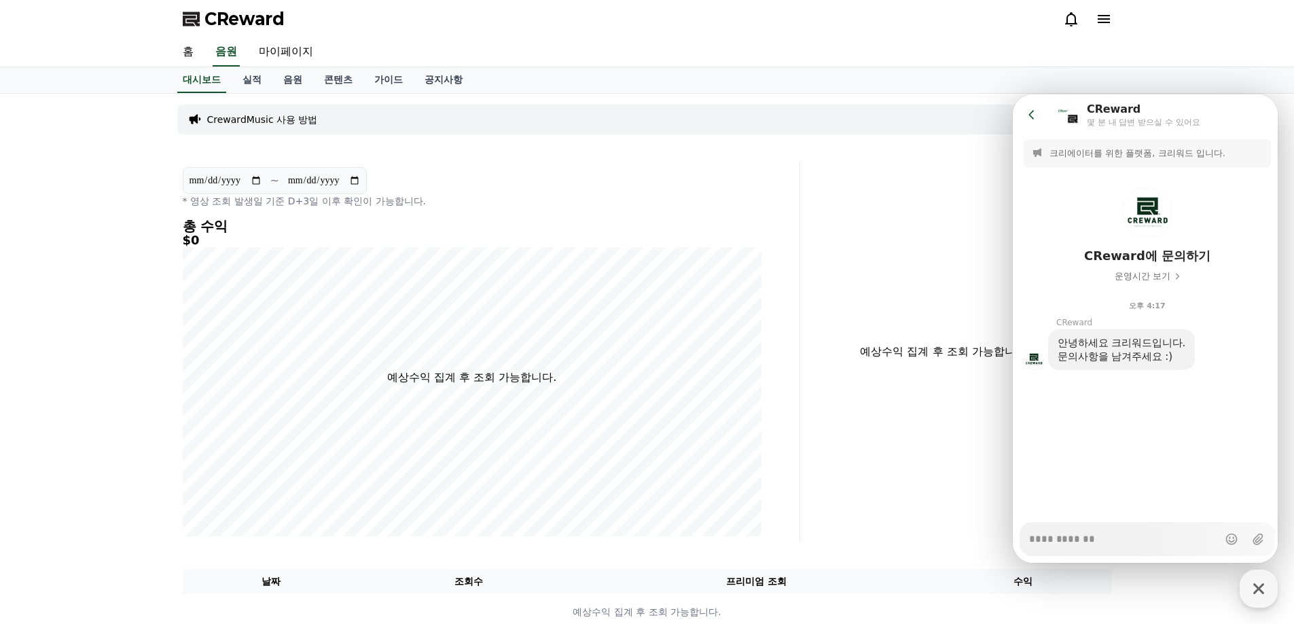
click at [174, 37] on div "CReward" at bounding box center [647, 19] width 951 height 38
click at [191, 50] on link "홈" at bounding box center [188, 52] width 33 height 29
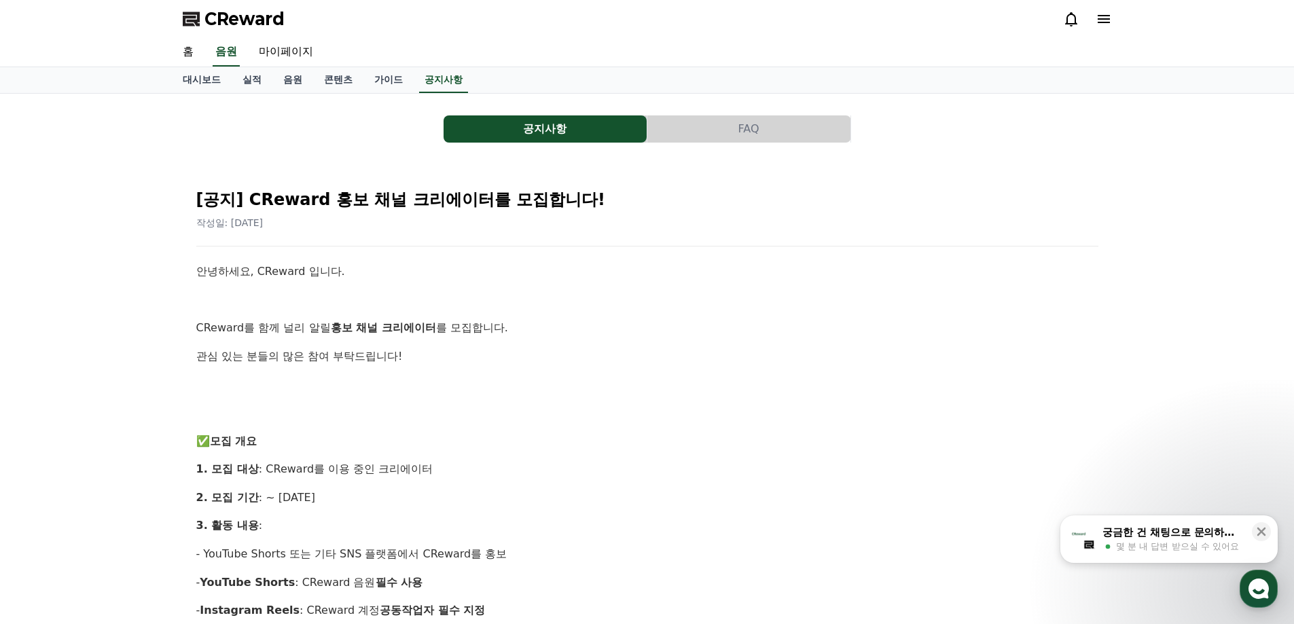
click at [558, 127] on button "공지사항" at bounding box center [545, 128] width 203 height 27
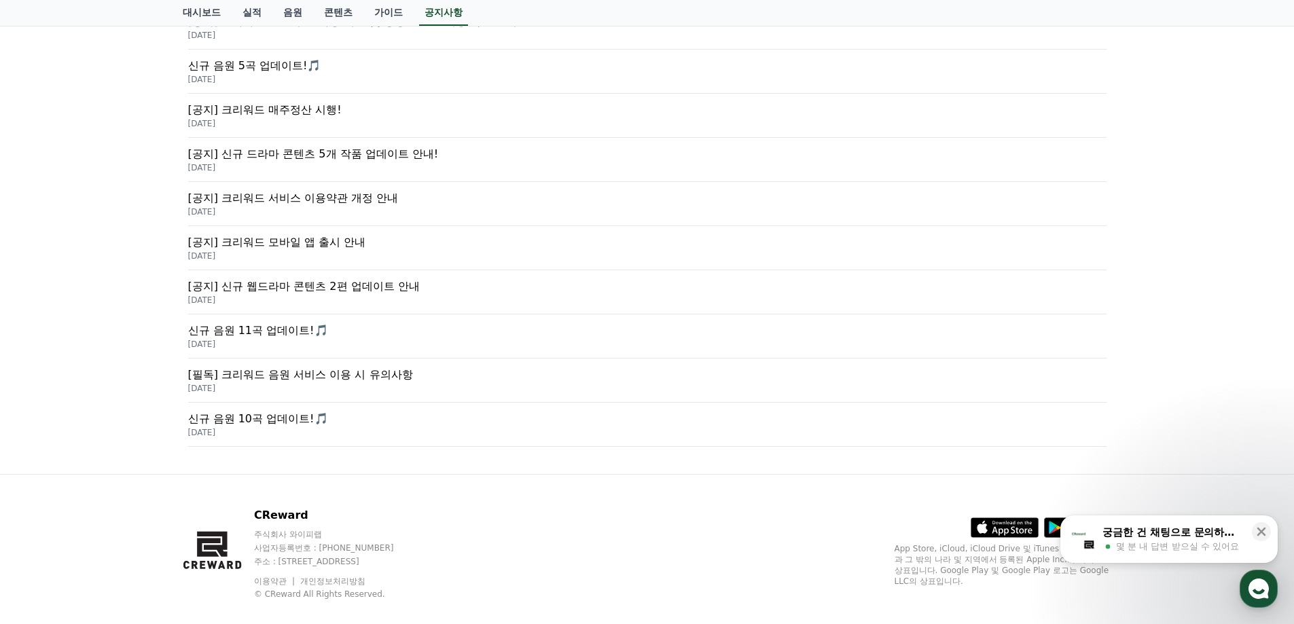
scroll to position [476, 0]
click at [359, 375] on p "[필독] 크리워드 음원 서비스 이용 시 유의사항" at bounding box center [647, 373] width 918 height 16
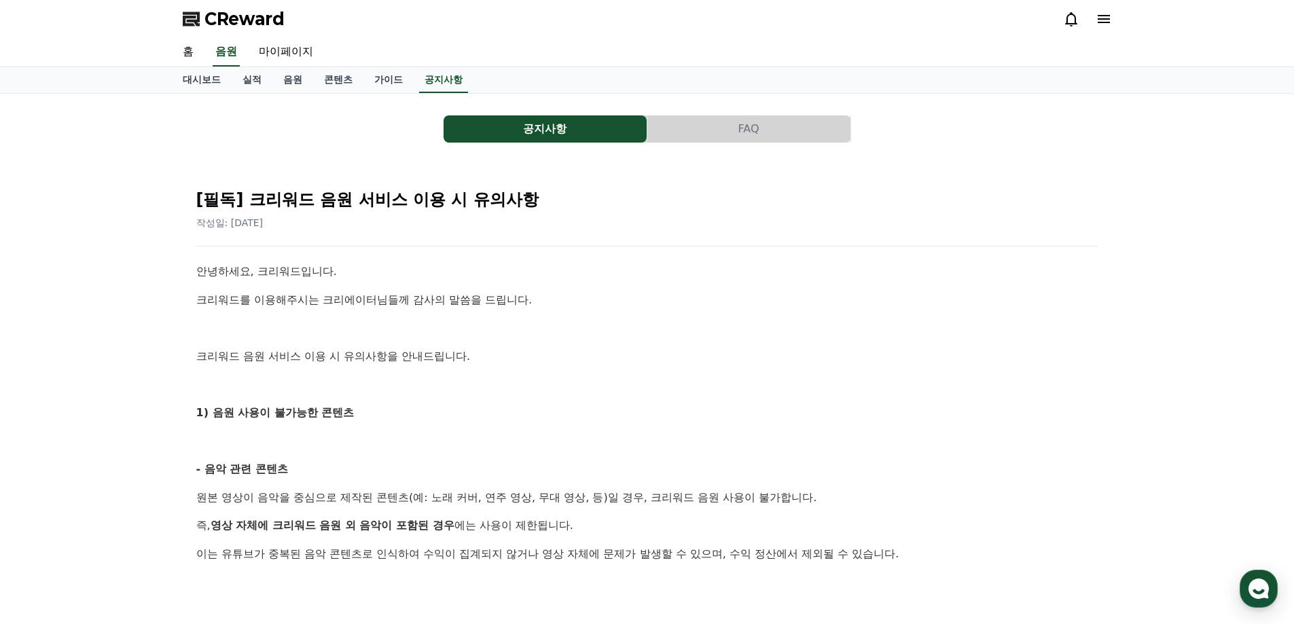
click at [731, 137] on button "FAQ" at bounding box center [748, 128] width 203 height 27
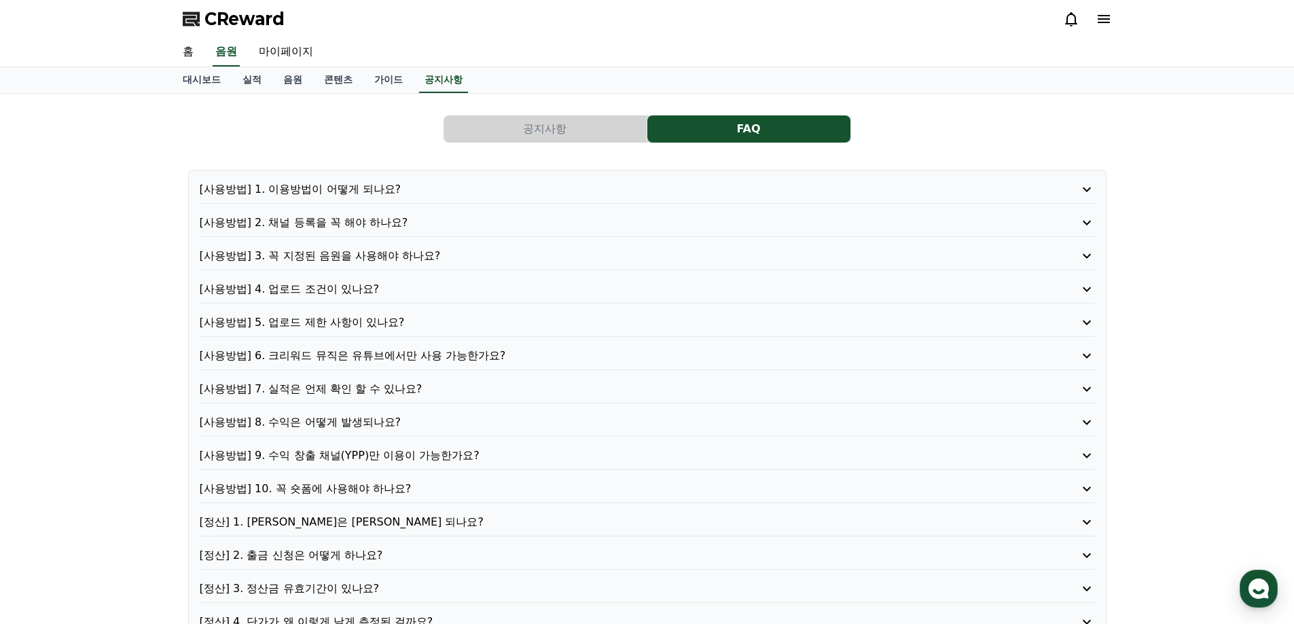
click at [339, 224] on p "[사용방법] 2. 채널 등록을 꼭 해야 하나요?" at bounding box center [612, 223] width 824 height 16
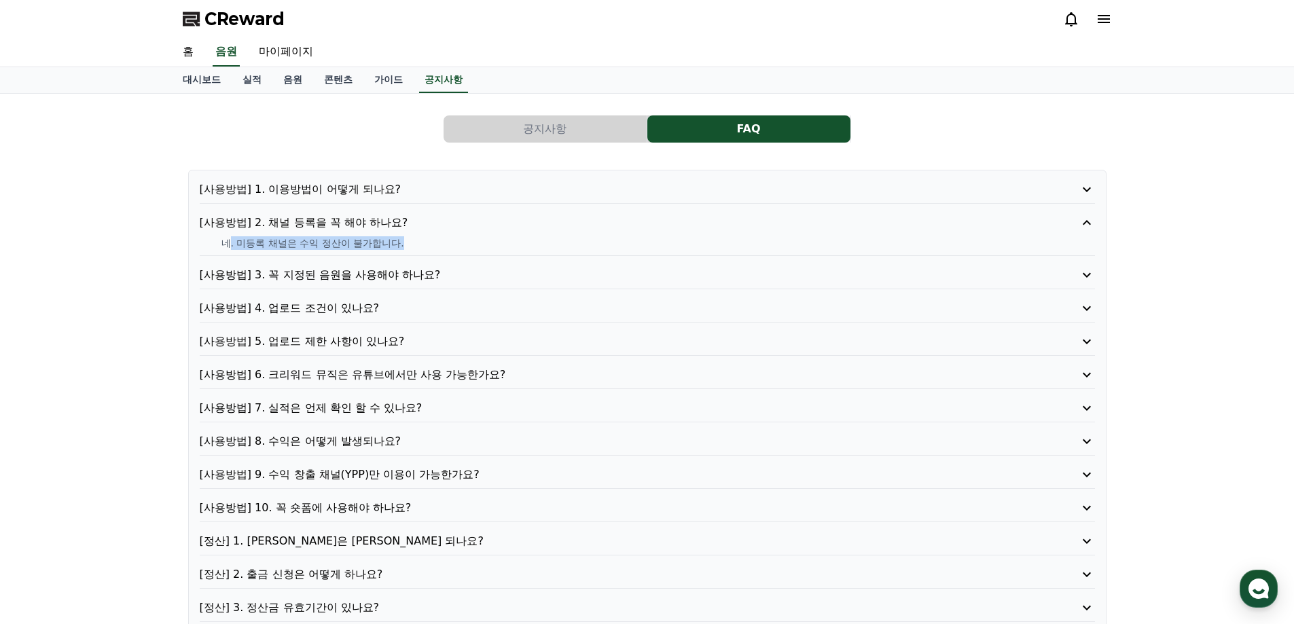
drag, startPoint x: 230, startPoint y: 243, endPoint x: 450, endPoint y: 253, distance: 221.0
click at [450, 253] on div "[사용방법] 2. 채널 등록을 꼭 해야 하나요? 네. 미등록 채널은 수익 정산이 불가합니다." at bounding box center [647, 235] width 895 height 41
click at [450, 254] on div "[사용방법] 2. 채널 등록을 꼭 해야 하나요? 네. 미등록 채널은 수익 정산이 불가합니다." at bounding box center [647, 235] width 895 height 41
click at [321, 186] on p "[사용방법] 1. 이용방법이 어떻게 되나요?" at bounding box center [612, 189] width 824 height 16
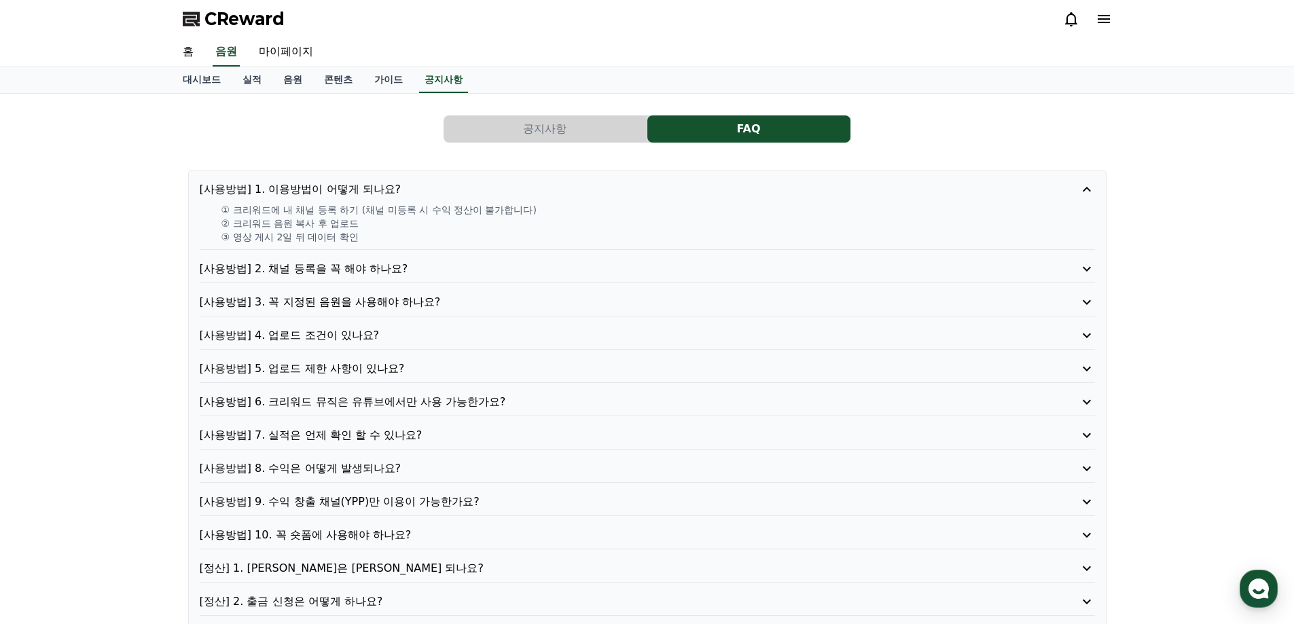
drag, startPoint x: 334, startPoint y: 207, endPoint x: 495, endPoint y: 212, distance: 161.8
click at [495, 212] on p "① 크리워드에 내 채널 등록 하기 (채널 미등록 시 수익 정산이 불가합니다)" at bounding box center [658, 210] width 874 height 14
click at [193, 54] on link "홈" at bounding box center [188, 52] width 33 height 29
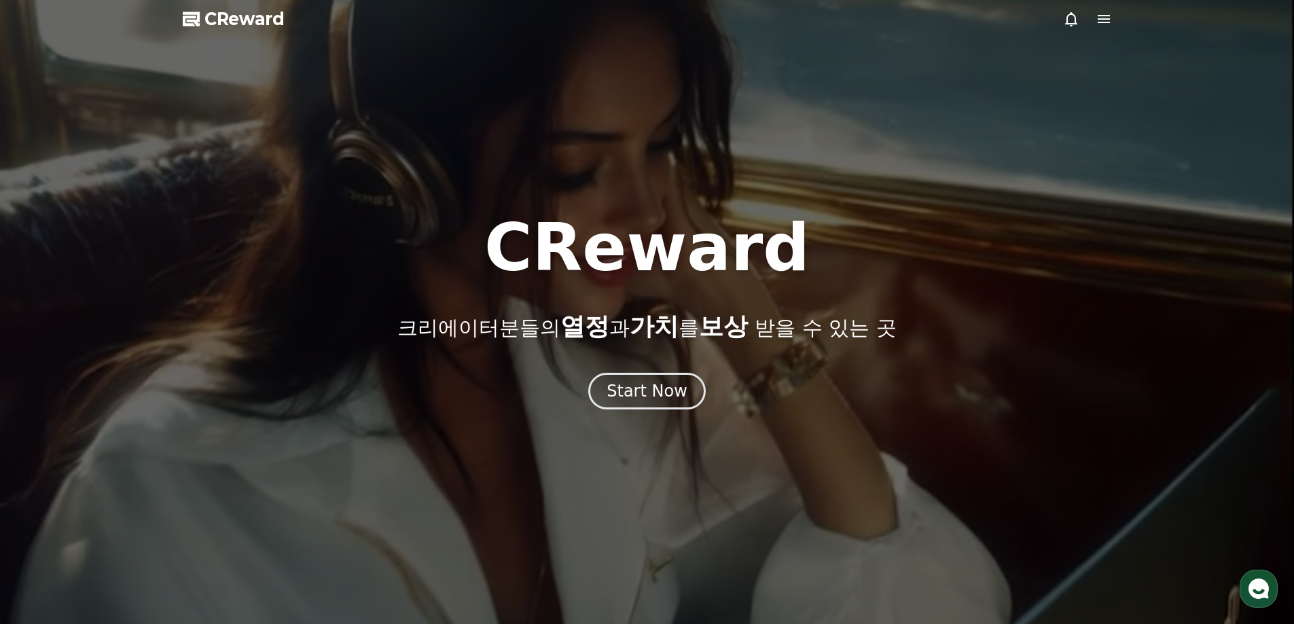
click at [1060, 19] on div at bounding box center [647, 312] width 1294 height 624
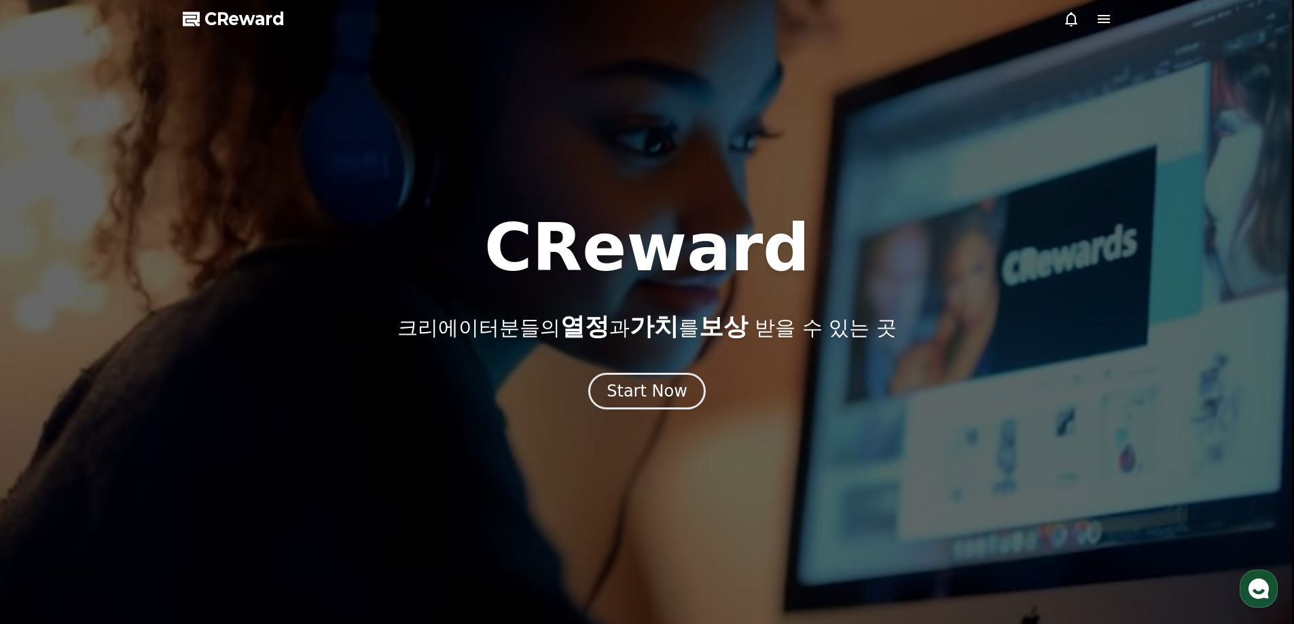
click at [1070, 18] on icon at bounding box center [1071, 19] width 16 height 16
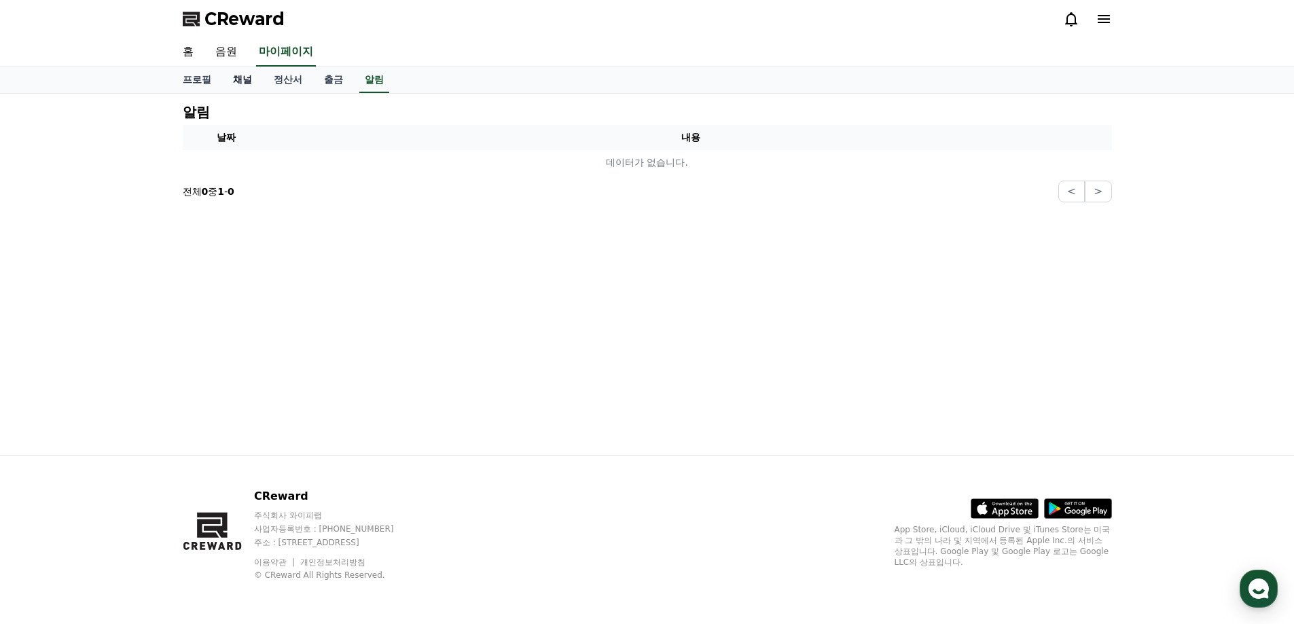
click at [253, 71] on link "채널" at bounding box center [242, 80] width 41 height 26
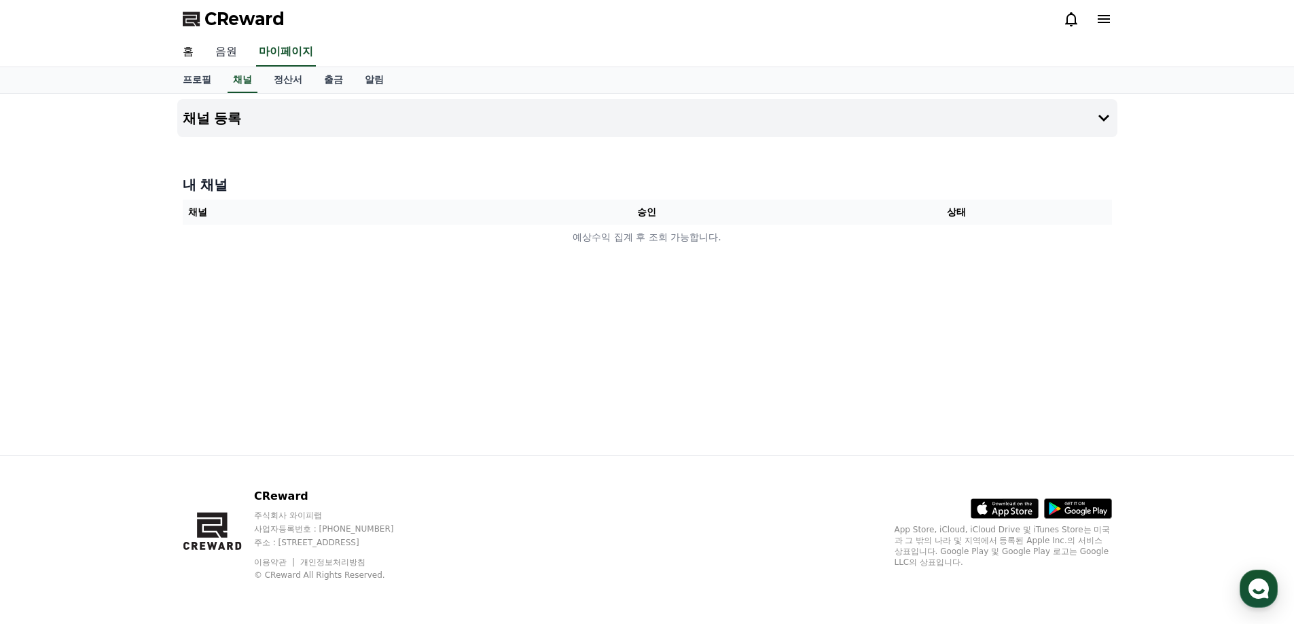
click at [225, 51] on link "음원" at bounding box center [225, 52] width 43 height 29
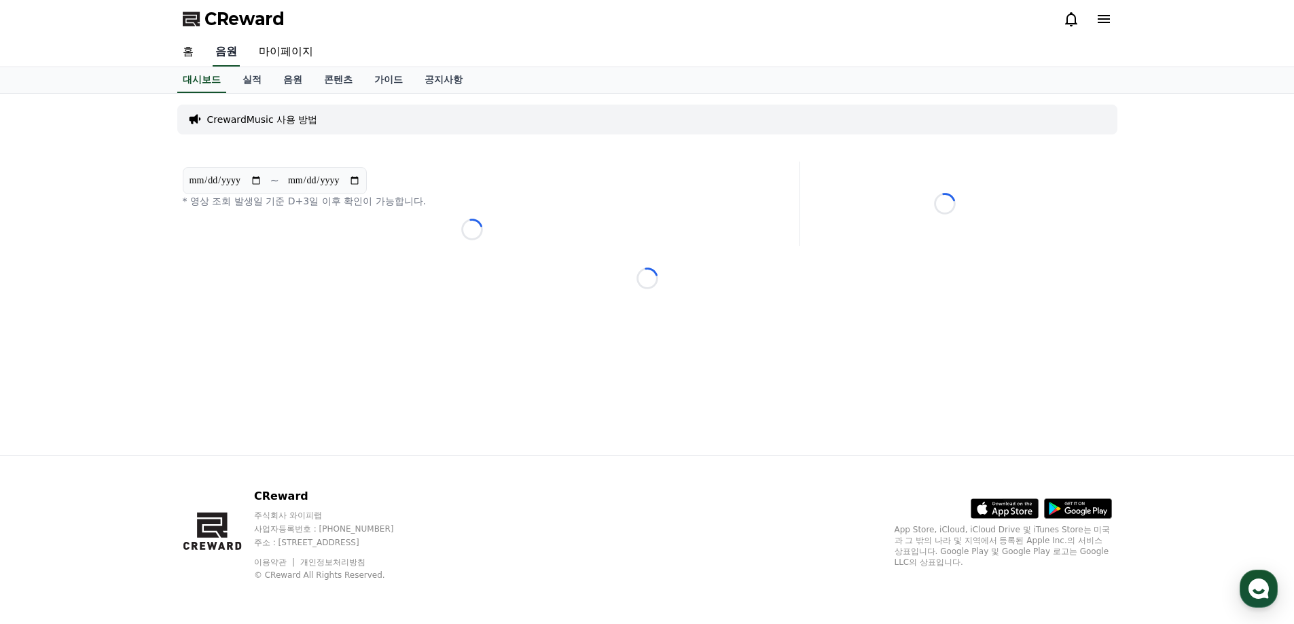
click at [225, 51] on link "음원" at bounding box center [226, 52] width 27 height 29
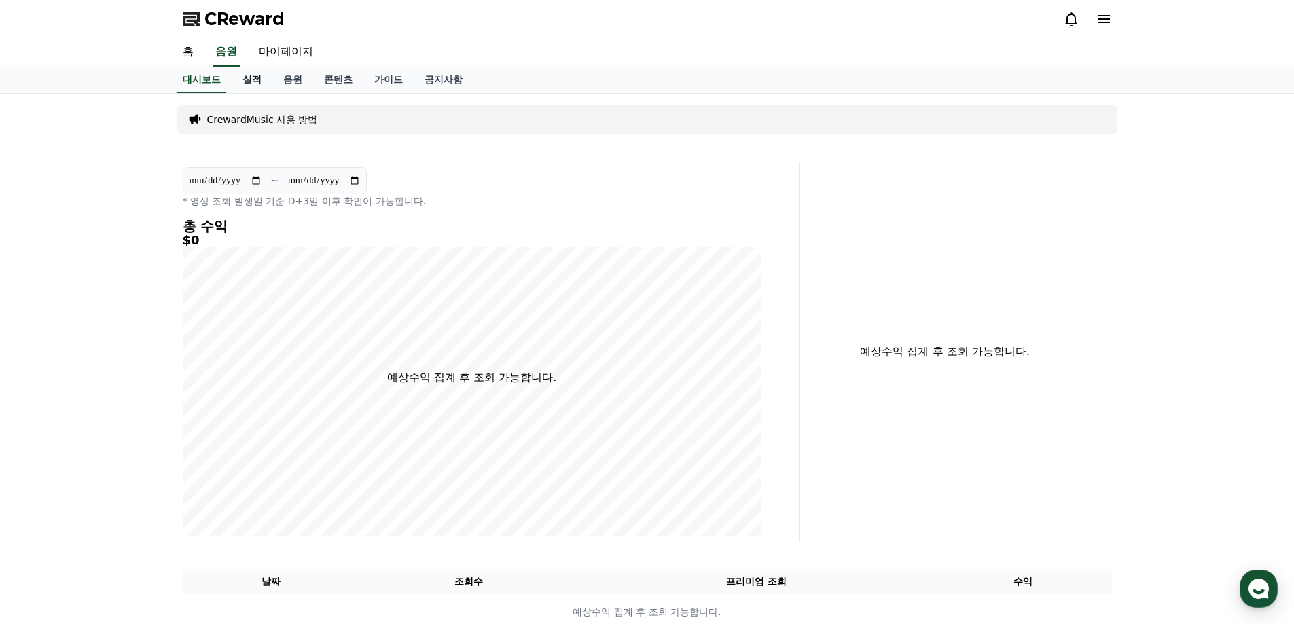
click at [245, 69] on link "실적" at bounding box center [252, 80] width 41 height 26
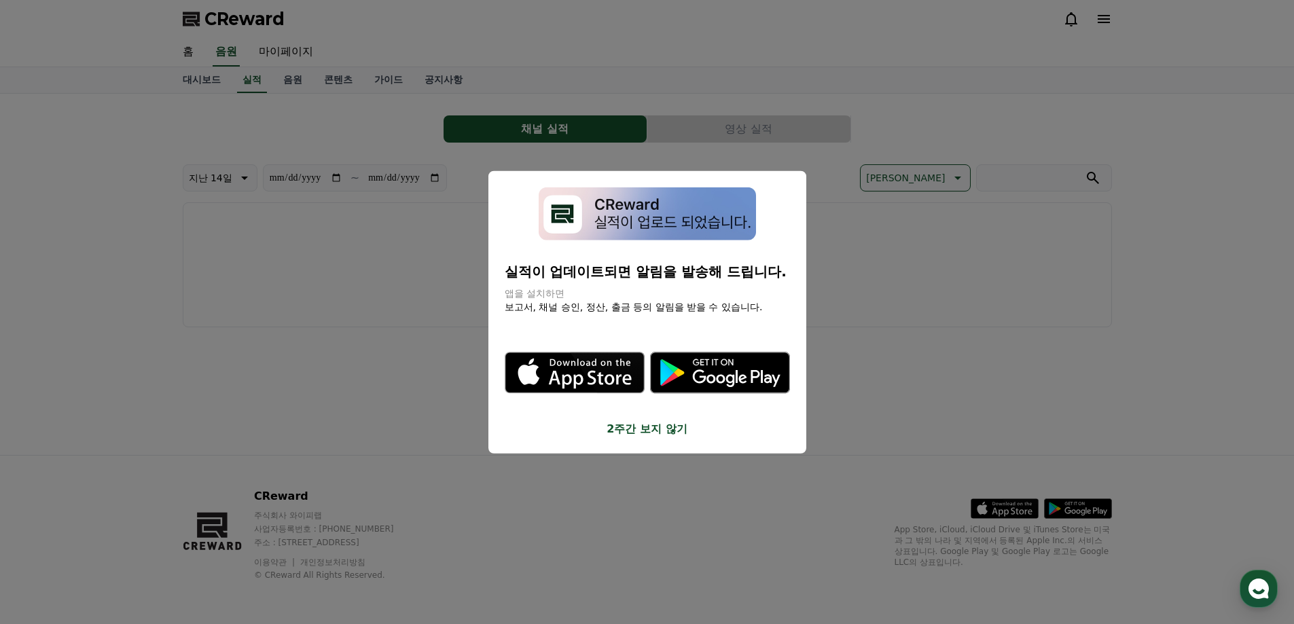
click at [641, 423] on button "2주간 보지 않기" at bounding box center [647, 429] width 285 height 16
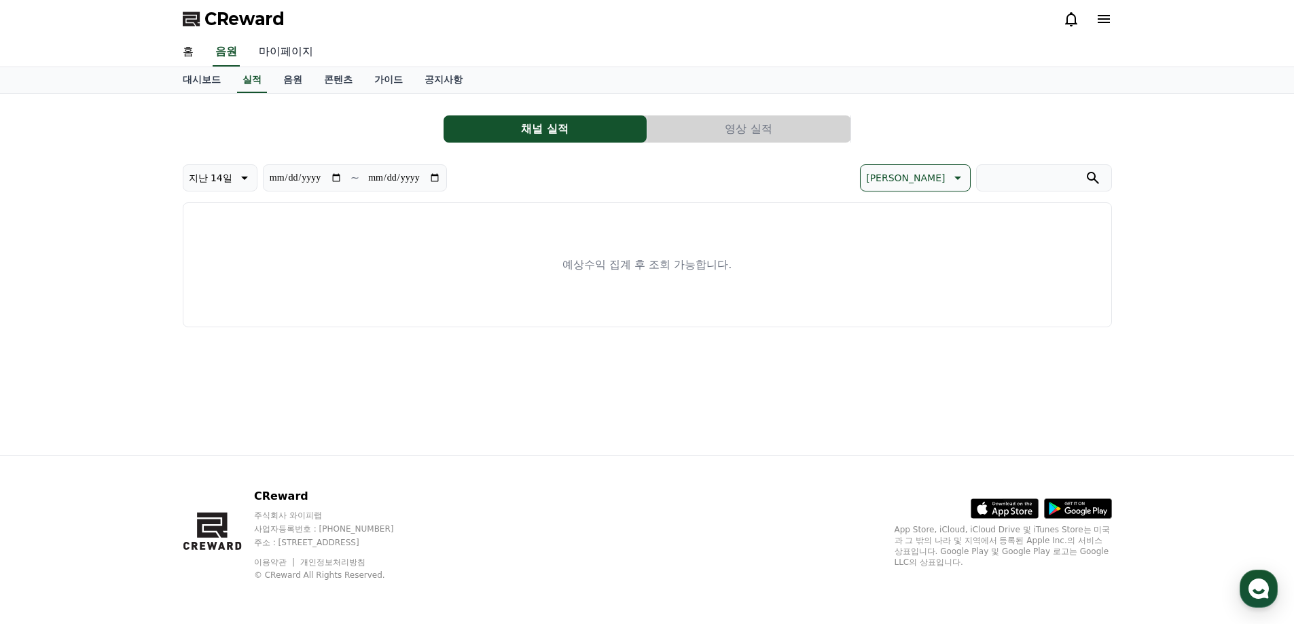
click at [289, 41] on link "마이페이지" at bounding box center [286, 52] width 76 height 29
select select "**********"
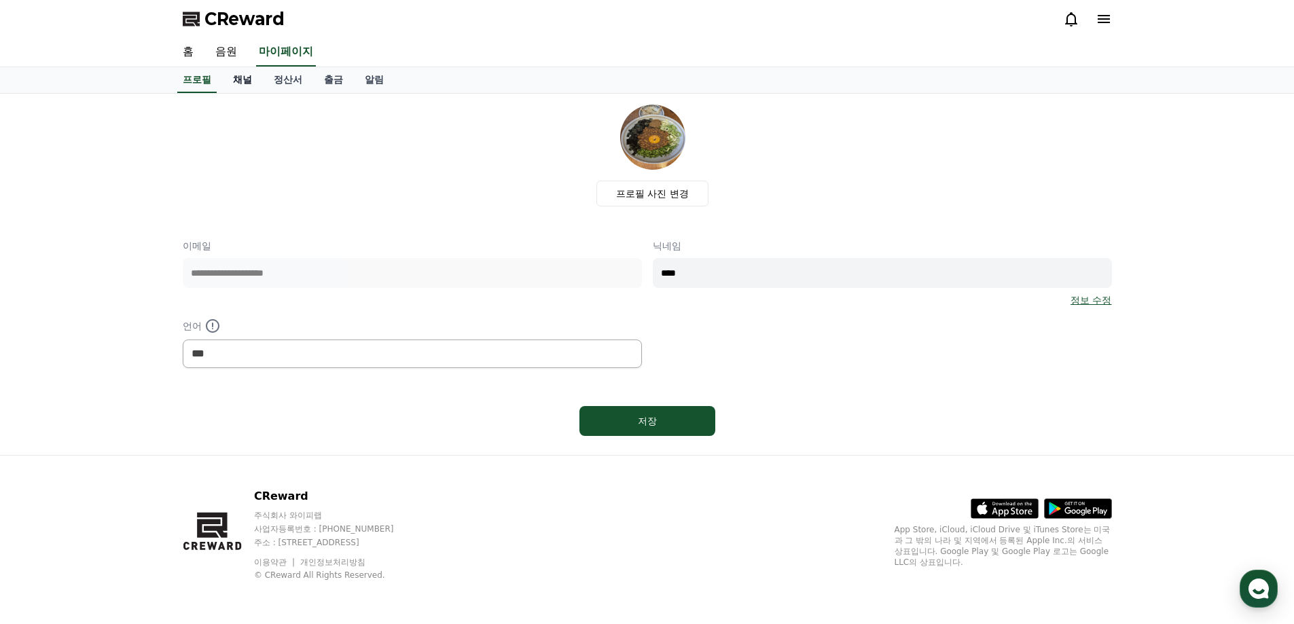
click at [241, 79] on link "채널" at bounding box center [242, 80] width 41 height 26
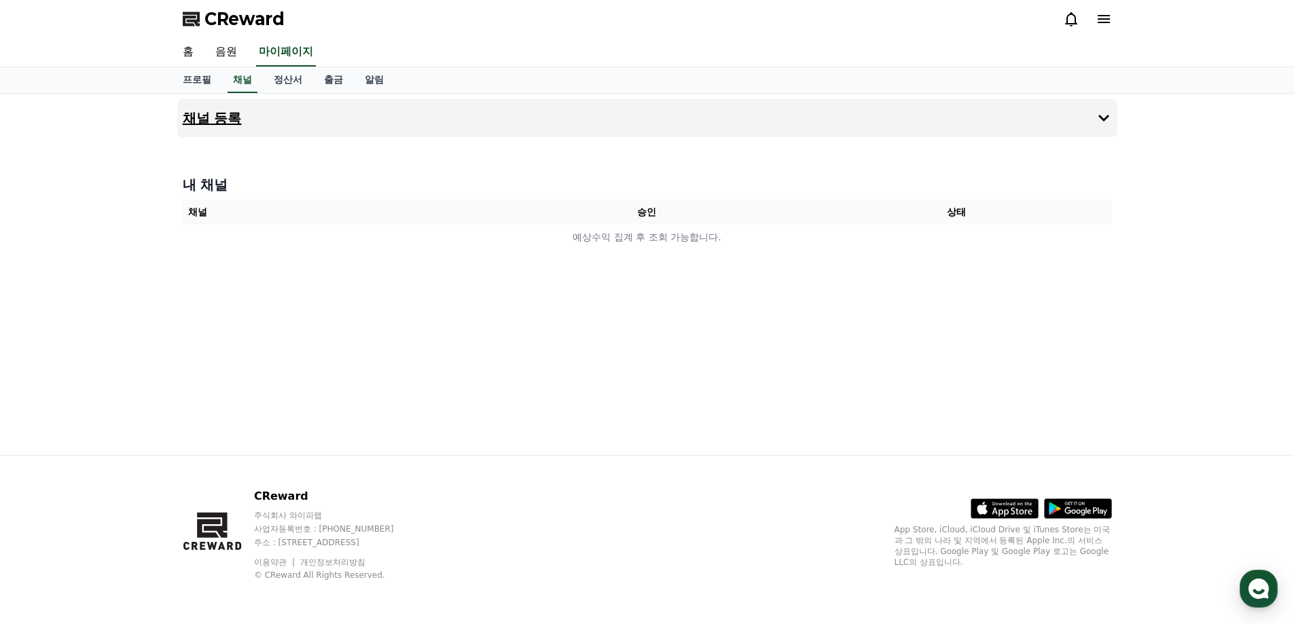
click at [846, 124] on button "채널 등록" at bounding box center [647, 118] width 940 height 38
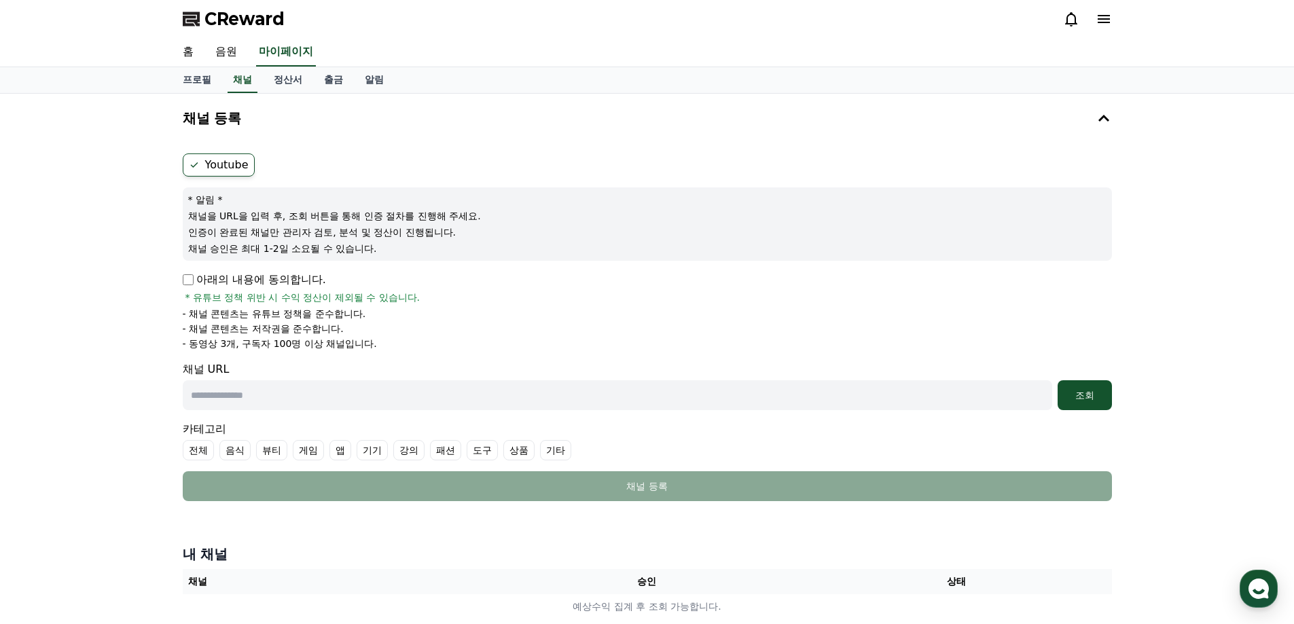
click at [223, 162] on label "Youtube" at bounding box center [219, 165] width 72 height 23
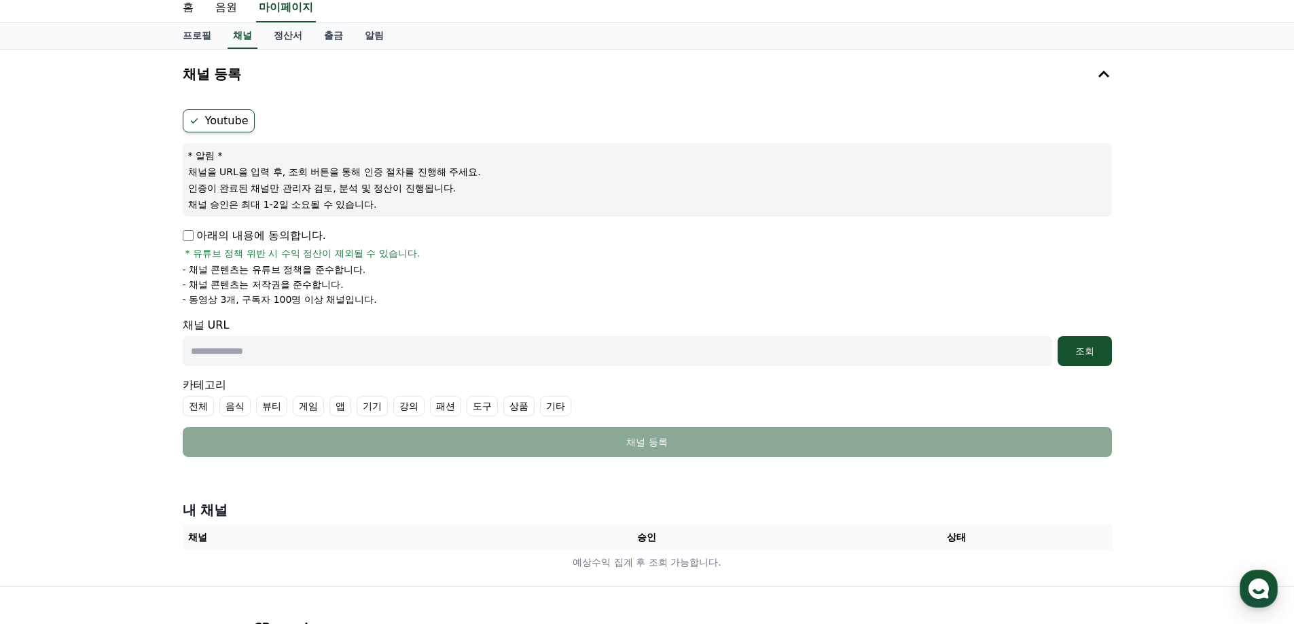
scroll to position [68, 0]
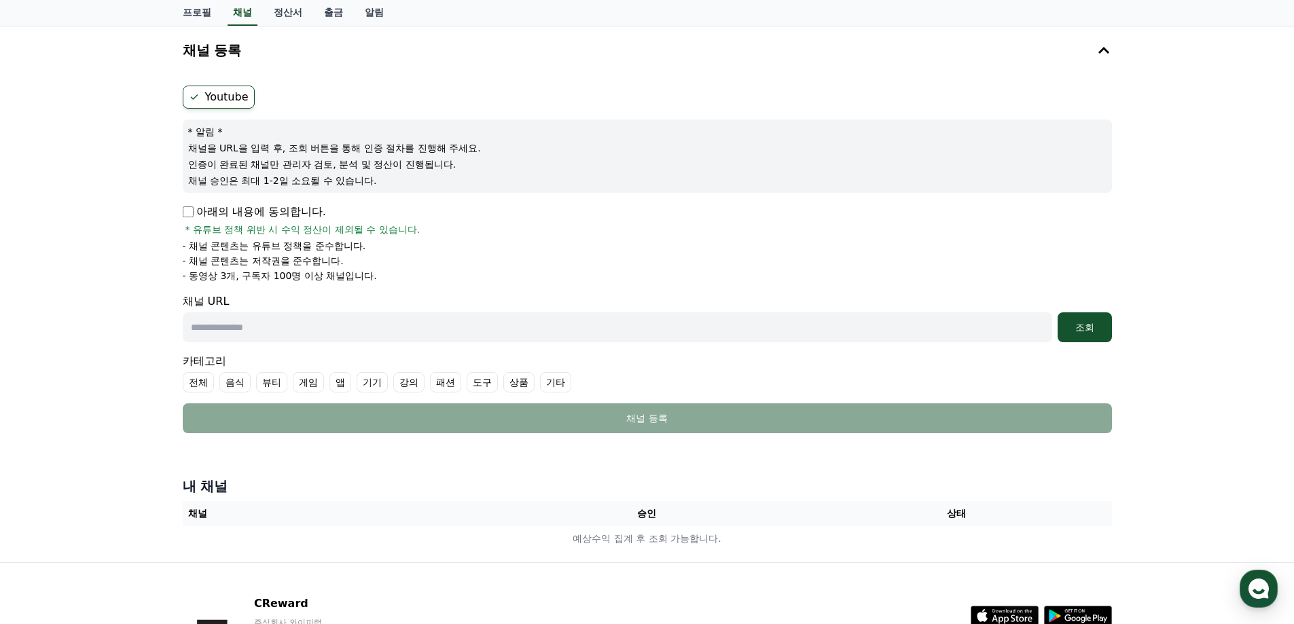
click at [286, 323] on input "text" at bounding box center [618, 327] width 870 height 30
paste input "**********"
type input "**********"
click at [557, 384] on label "기타" at bounding box center [555, 382] width 31 height 20
click at [1097, 329] on div "조회" at bounding box center [1084, 328] width 43 height 14
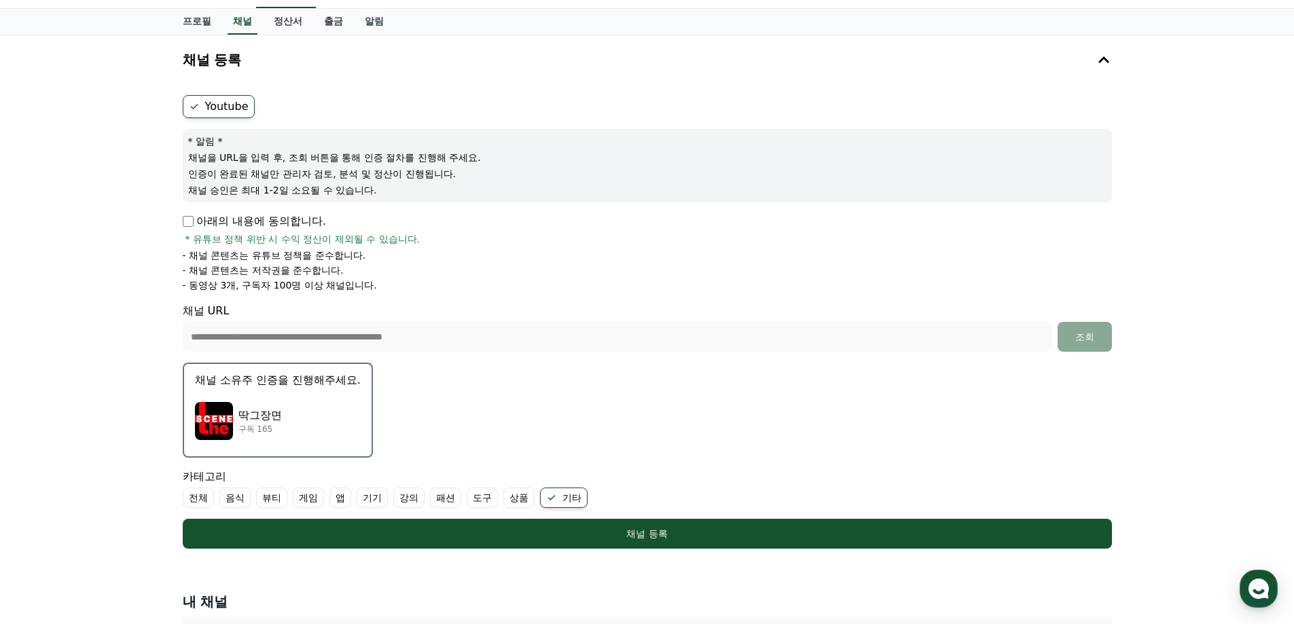
scroll to position [10, 0]
